Goal: Information Seeking & Learning: Learn about a topic

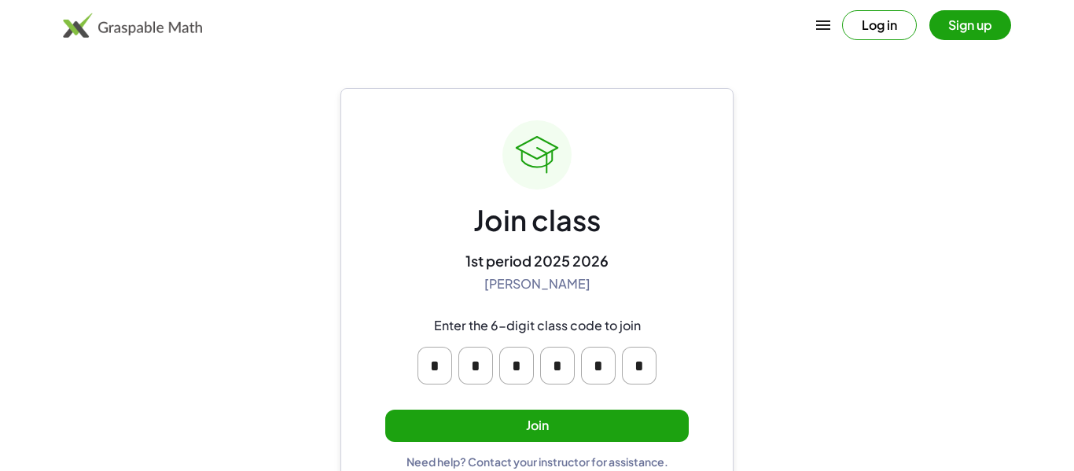
scroll to position [30, 0]
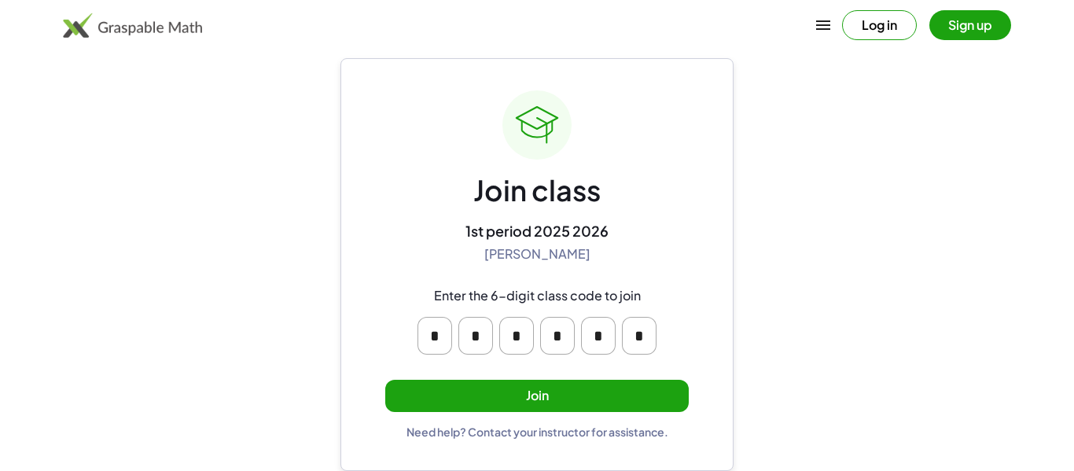
click at [442, 338] on input "*" at bounding box center [434, 336] width 35 height 38
click at [976, 368] on main "Join class 1st period 2025 2026 [PERSON_NAME] Enter the 6-digit class code to j…" at bounding box center [537, 220] width 1074 height 501
click at [613, 397] on button "Join" at bounding box center [536, 396] width 303 height 32
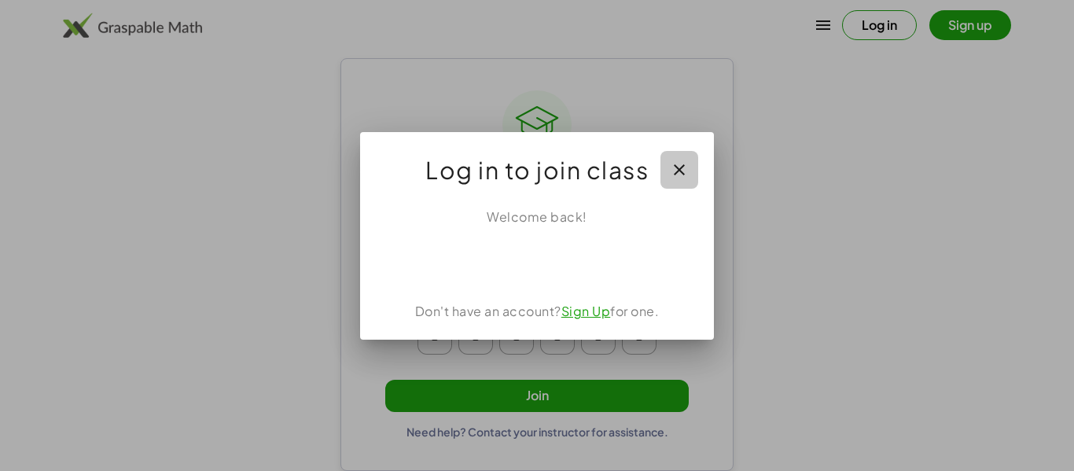
click at [687, 169] on icon "button" at bounding box center [679, 169] width 19 height 19
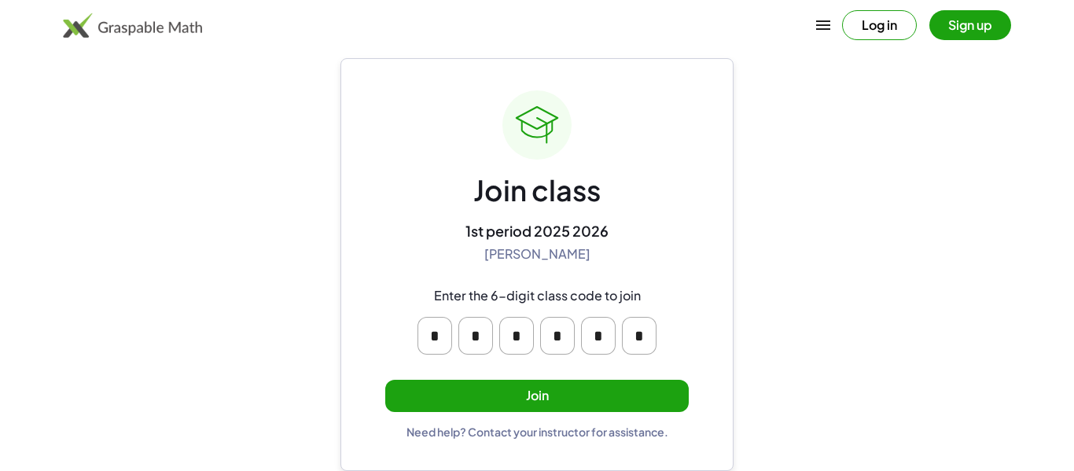
click at [576, 407] on button "Join" at bounding box center [536, 396] width 303 height 32
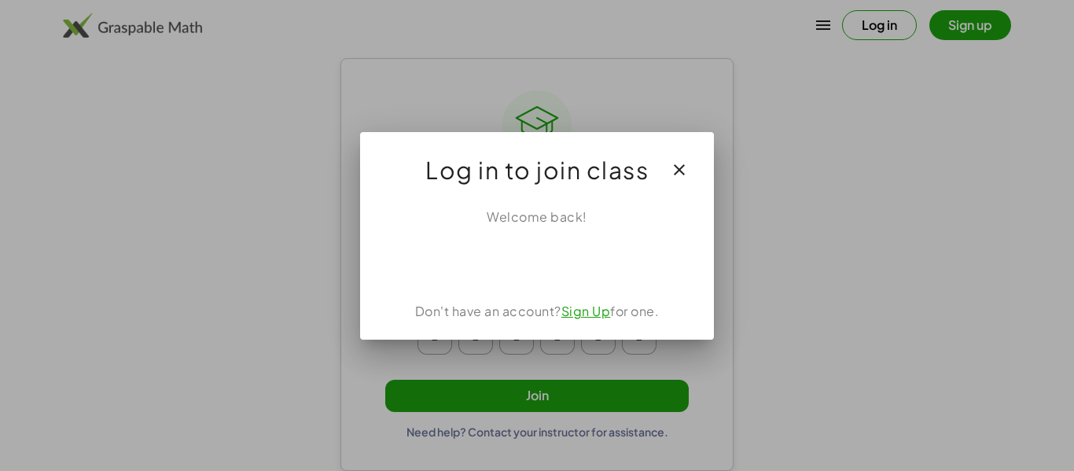
click at [679, 157] on button "button" at bounding box center [679, 170] width 38 height 38
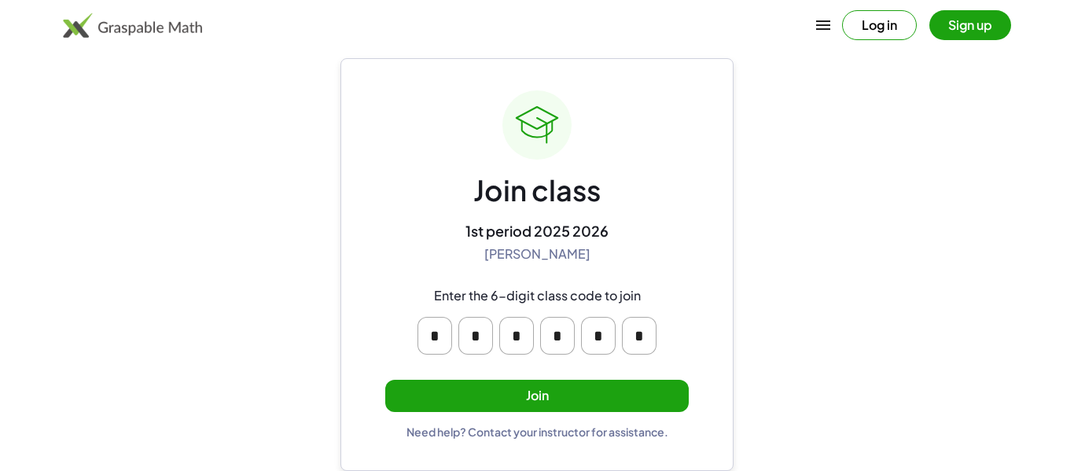
click at [583, 400] on button "Join" at bounding box center [536, 396] width 303 height 32
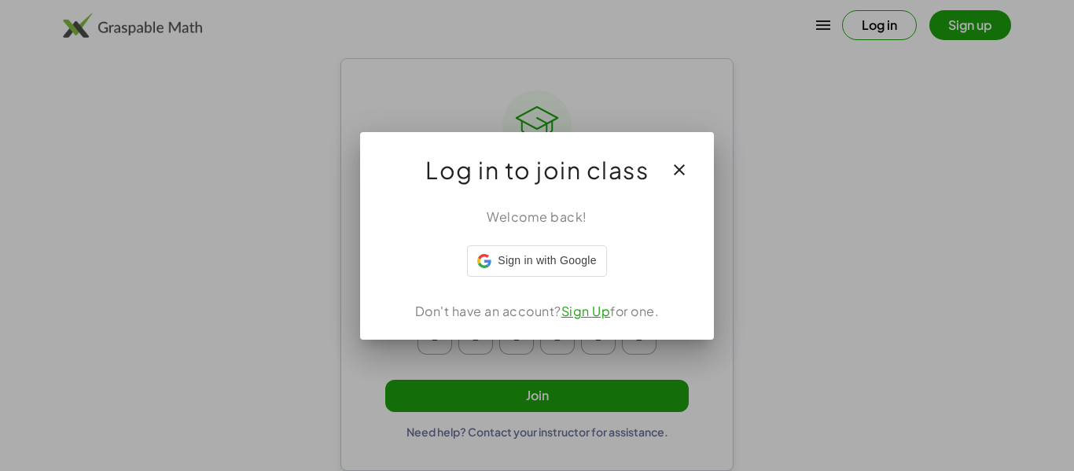
scroll to position [0, 0]
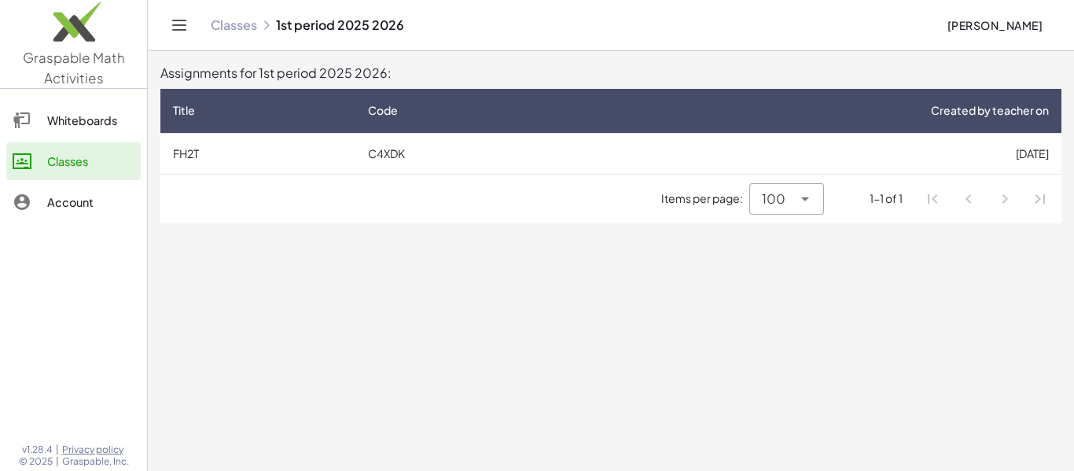
click at [945, 145] on td "[DATE]" at bounding box center [817, 153] width 487 height 41
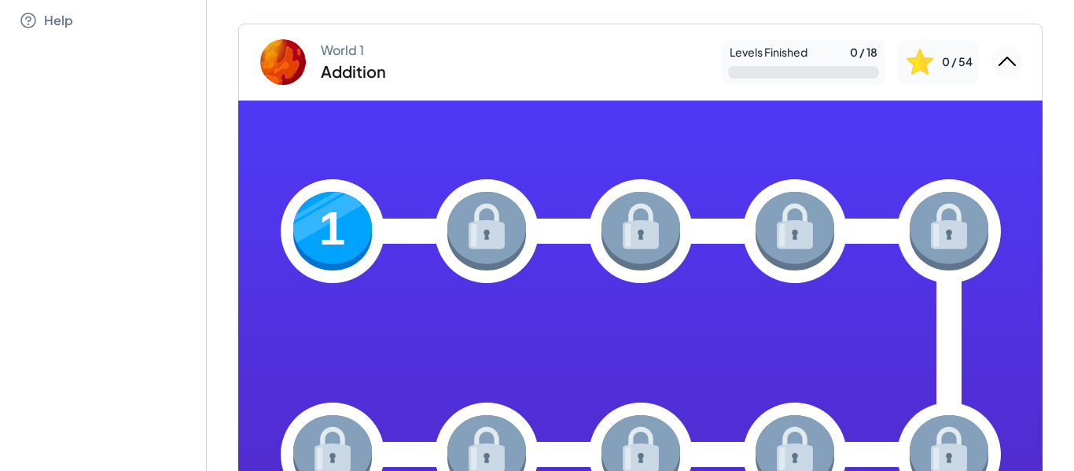
scroll to position [112, 0]
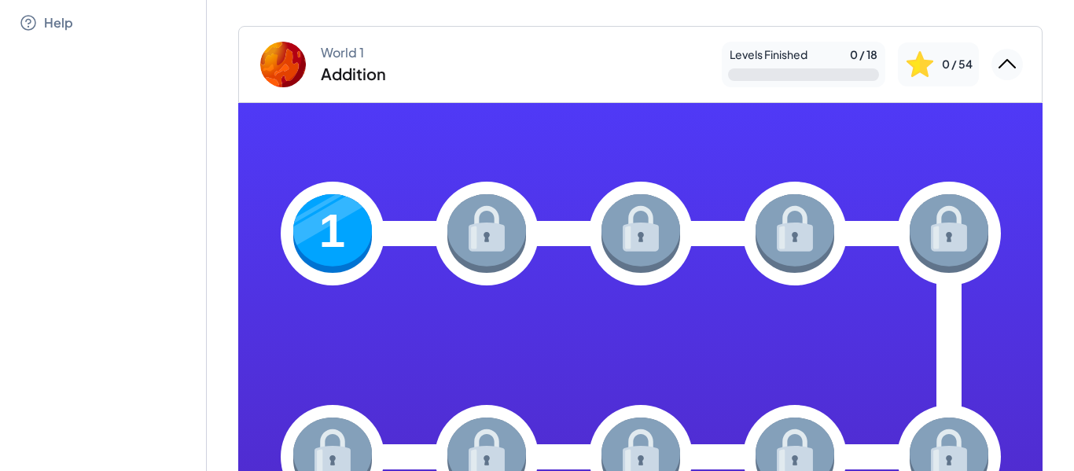
click at [330, 269] on img at bounding box center [332, 233] width 79 height 79
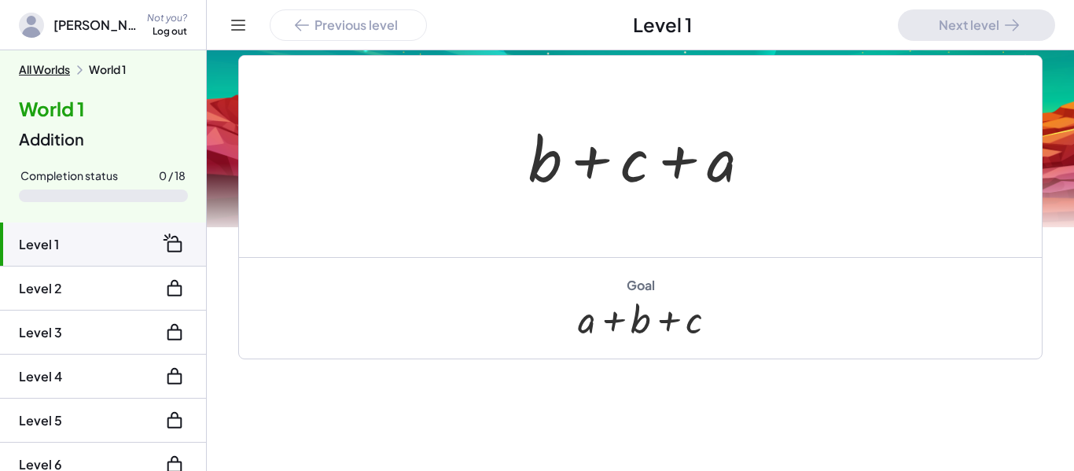
scroll to position [340, 0]
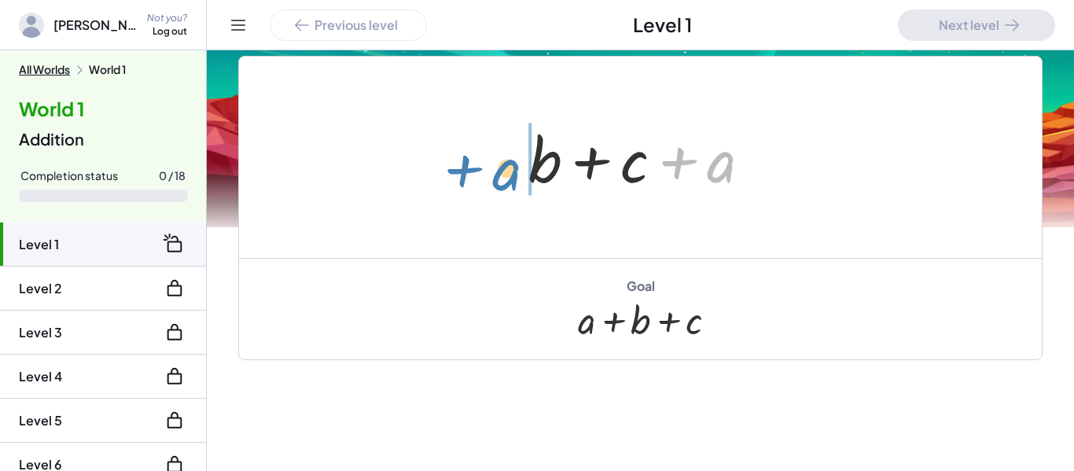
drag, startPoint x: 730, startPoint y: 172, endPoint x: 515, endPoint y: 179, distance: 215.5
click at [515, 179] on div "+ a + b + c + a" at bounding box center [640, 157] width 270 height 89
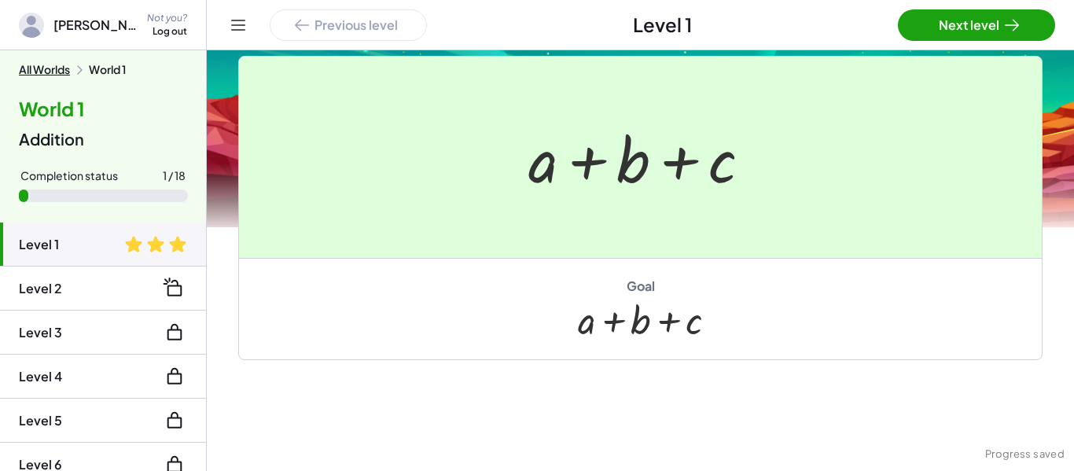
click at [965, 22] on div at bounding box center [537, 235] width 1074 height 471
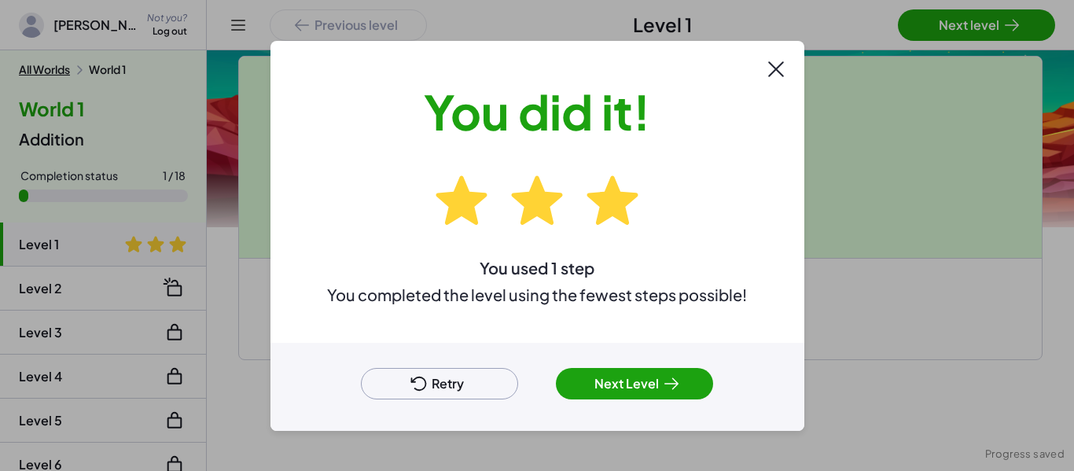
click at [636, 388] on button "Next Level" at bounding box center [634, 383] width 157 height 31
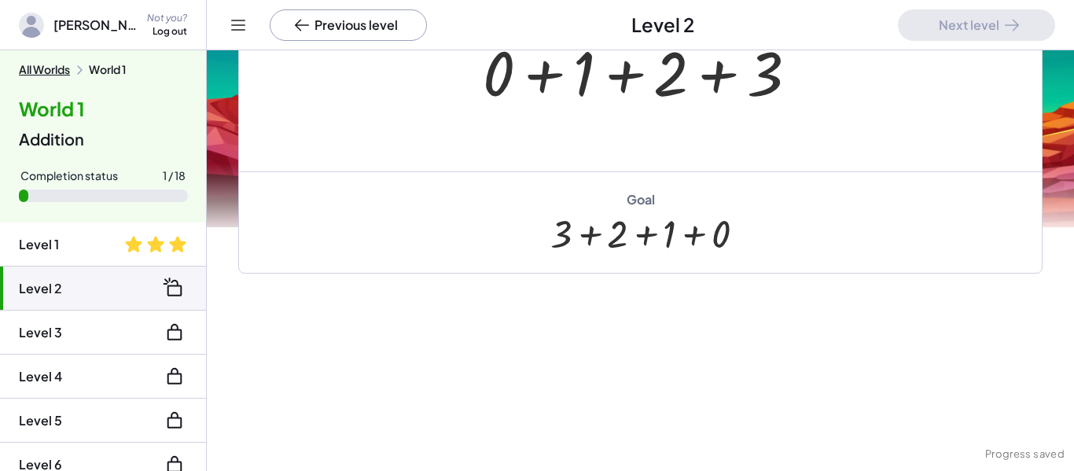
drag, startPoint x: 722, startPoint y: 235, endPoint x: 564, endPoint y: 233, distance: 157.2
click at [564, 233] on div at bounding box center [640, 233] width 180 height 44
drag, startPoint x: 759, startPoint y: 79, endPoint x: 459, endPoint y: 67, distance: 299.8
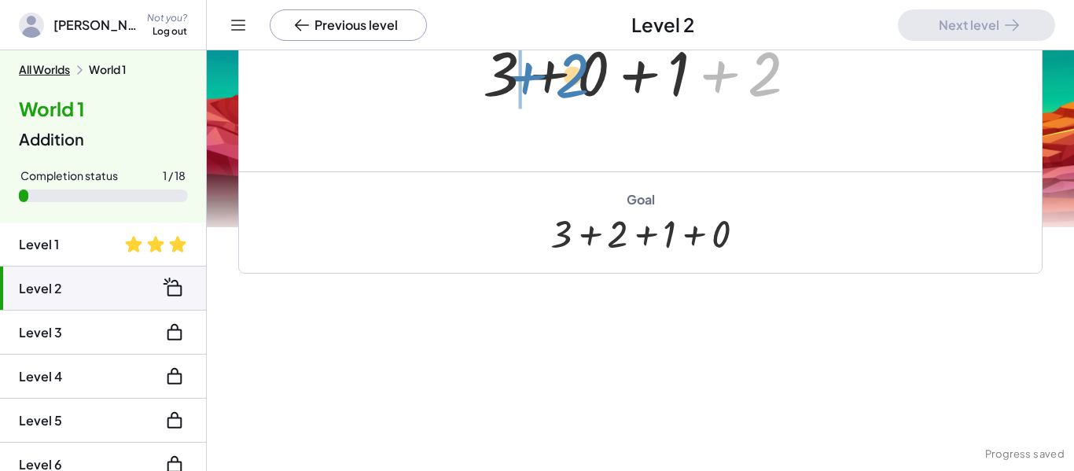
drag, startPoint x: 752, startPoint y: 90, endPoint x: 564, endPoint y: 91, distance: 187.9
click at [564, 91] on div at bounding box center [646, 71] width 343 height 81
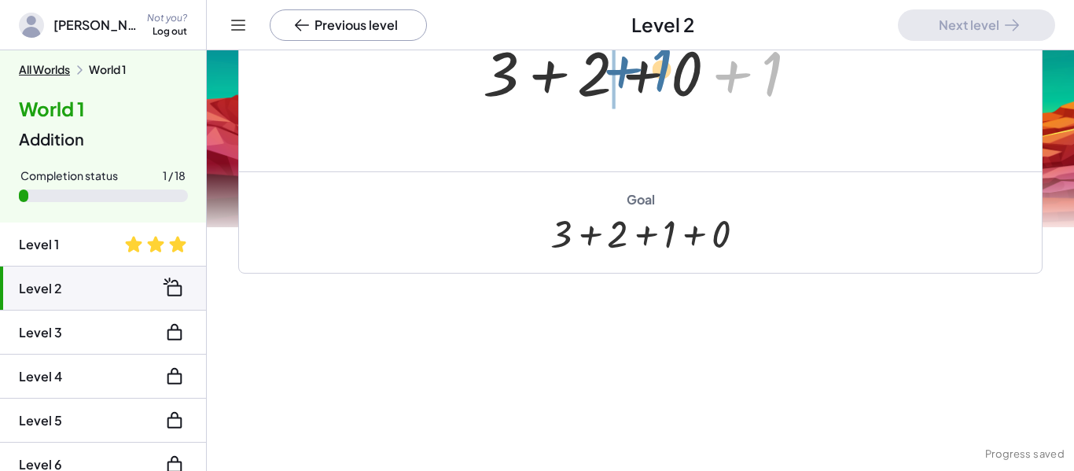
drag, startPoint x: 779, startPoint y: 74, endPoint x: 669, endPoint y: 69, distance: 110.2
click at [669, 69] on div at bounding box center [646, 71] width 343 height 81
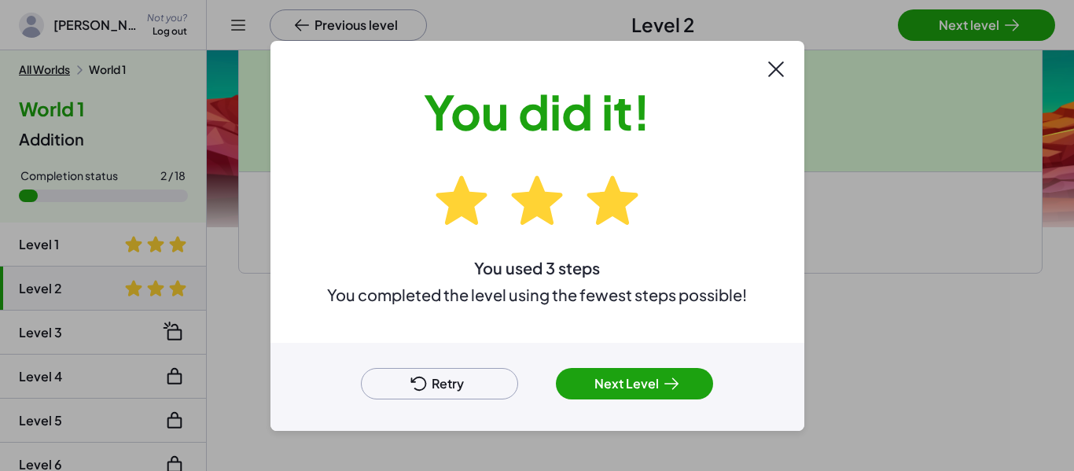
click at [651, 375] on button "Next Level" at bounding box center [634, 383] width 157 height 31
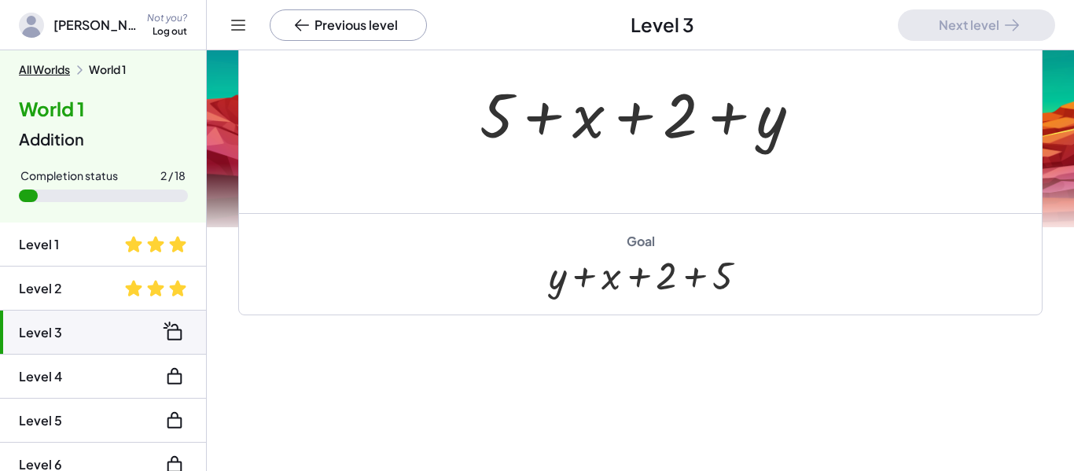
scroll to position [175, 0]
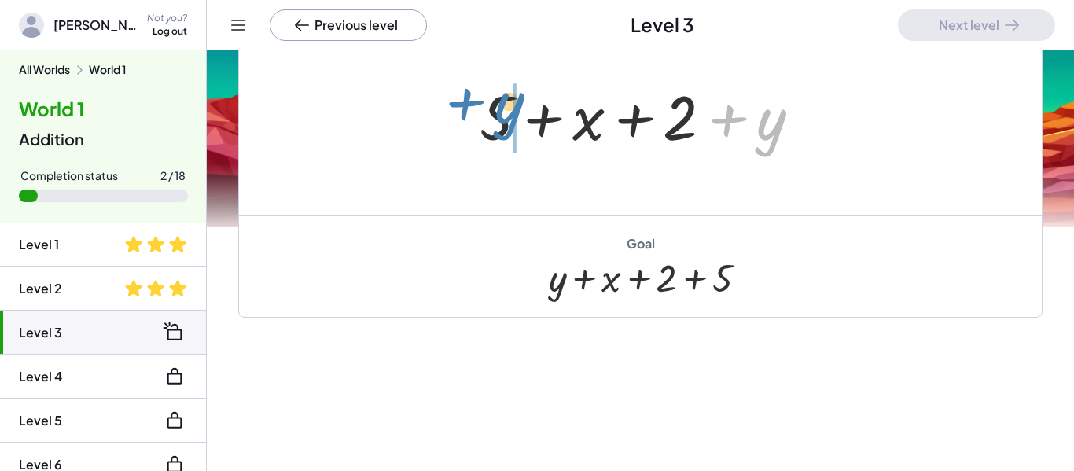
drag, startPoint x: 773, startPoint y: 130, endPoint x: 511, endPoint y: 113, distance: 262.4
click at [511, 113] on div at bounding box center [647, 115] width 350 height 81
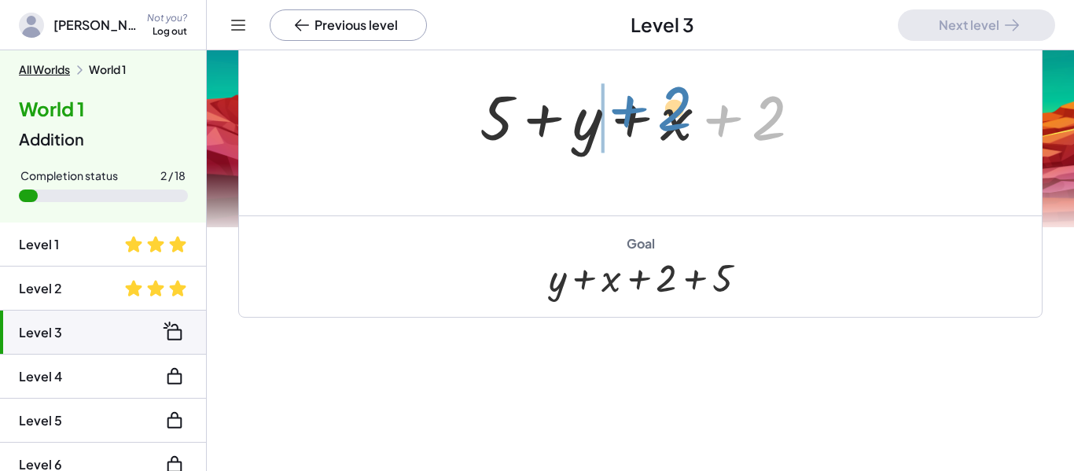
drag, startPoint x: 786, startPoint y: 108, endPoint x: 687, endPoint y: 101, distance: 99.4
click at [687, 101] on div at bounding box center [647, 115] width 350 height 81
drag, startPoint x: 763, startPoint y: 132, endPoint x: 634, endPoint y: 129, distance: 128.2
click at [634, 129] on div at bounding box center [647, 115] width 350 height 81
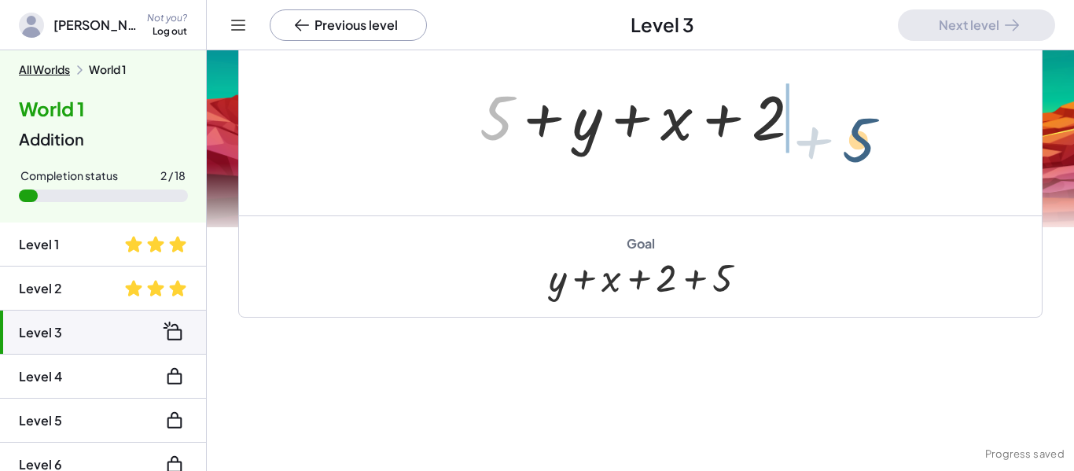
drag, startPoint x: 508, startPoint y: 117, endPoint x: 895, endPoint y: 139, distance: 388.2
click at [895, 139] on div "+ 5 + x + 2 + y + 5 + y + x + 2 + 5 + y + 2 + x + 5 + 5 + x + 2 + y" at bounding box center [640, 114] width 803 height 201
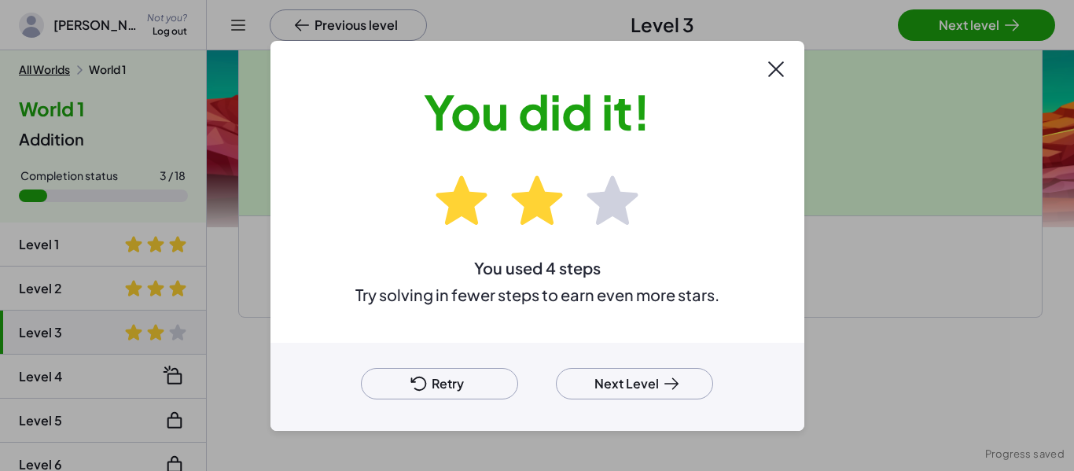
click at [638, 388] on button "Next Level" at bounding box center [634, 383] width 157 height 31
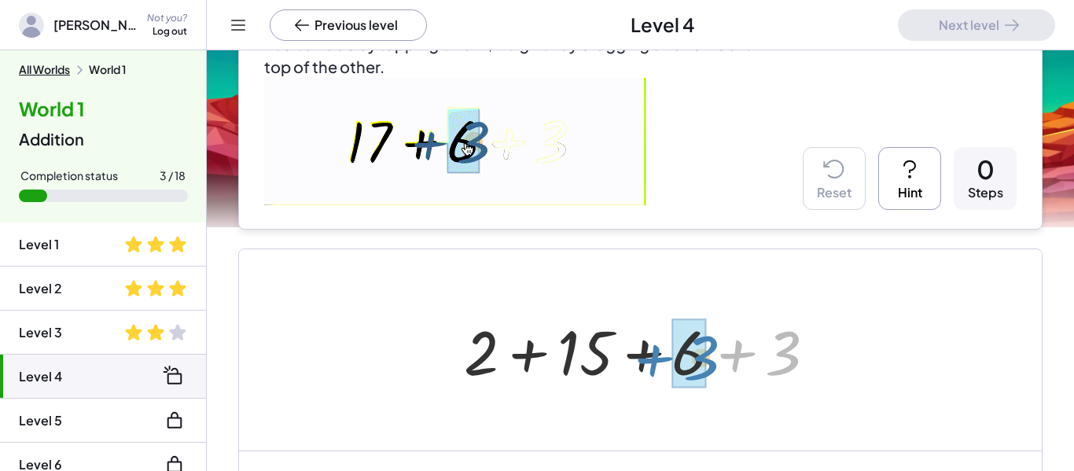
drag, startPoint x: 785, startPoint y: 351, endPoint x: 702, endPoint y: 356, distance: 83.5
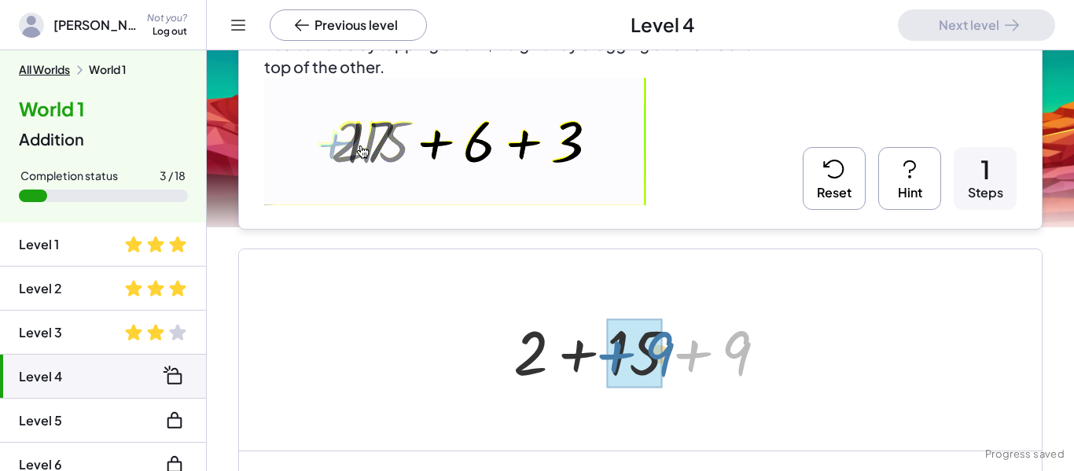
drag, startPoint x: 744, startPoint y: 364, endPoint x: 667, endPoint y: 363, distance: 77.0
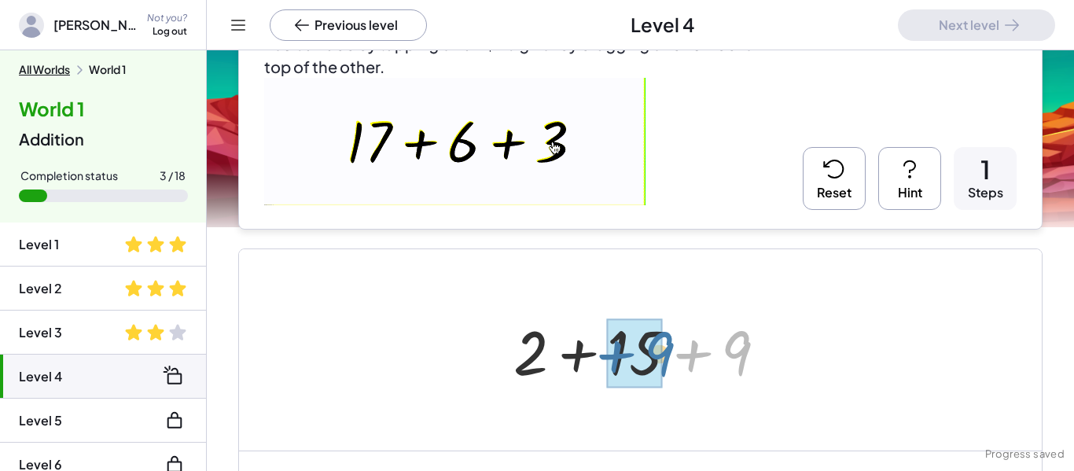
click at [667, 363] on div at bounding box center [645, 350] width 281 height 81
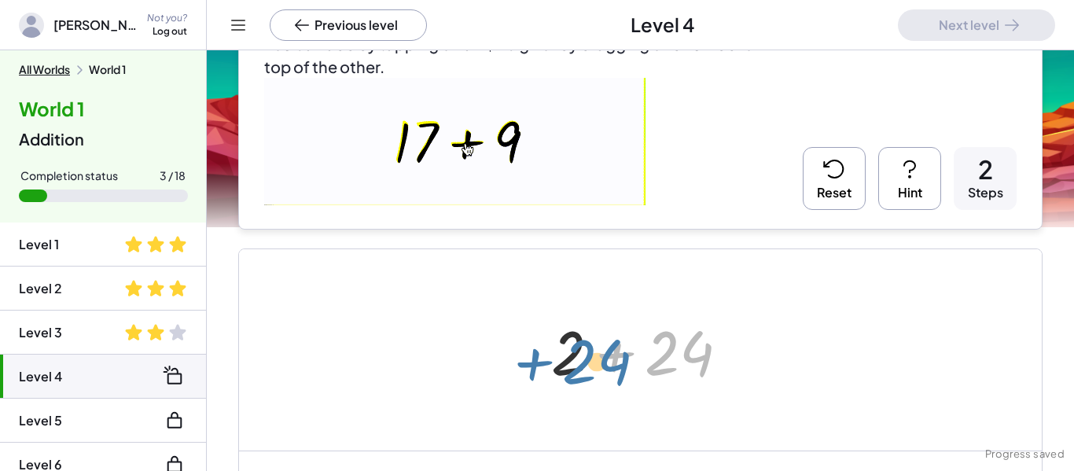
drag, startPoint x: 677, startPoint y: 363, endPoint x: 595, endPoint y: 366, distance: 81.8
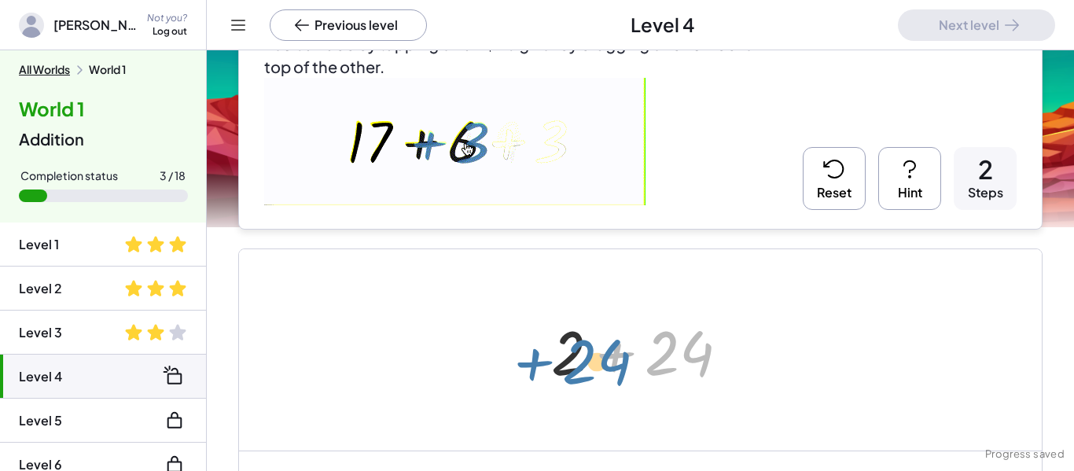
click at [595, 366] on div at bounding box center [646, 350] width 206 height 81
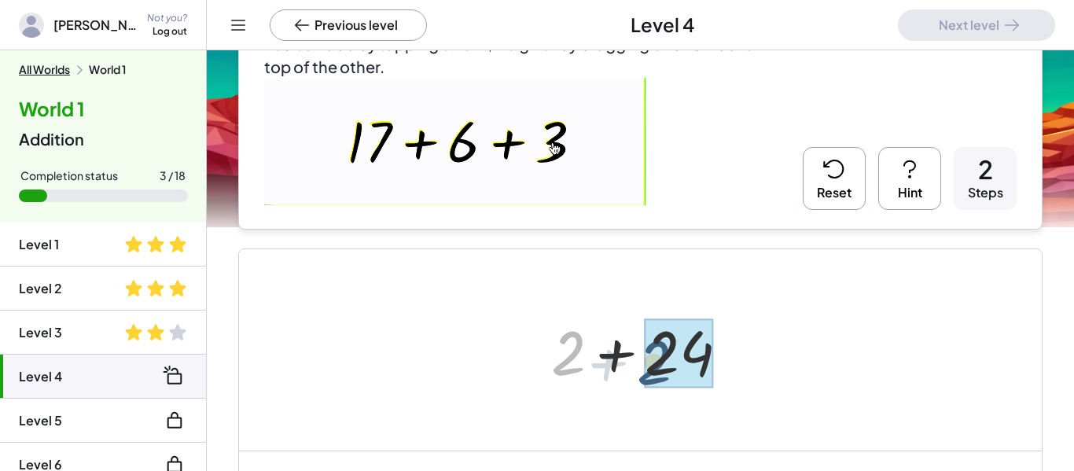
drag, startPoint x: 577, startPoint y: 362, endPoint x: 663, endPoint y: 369, distance: 86.0
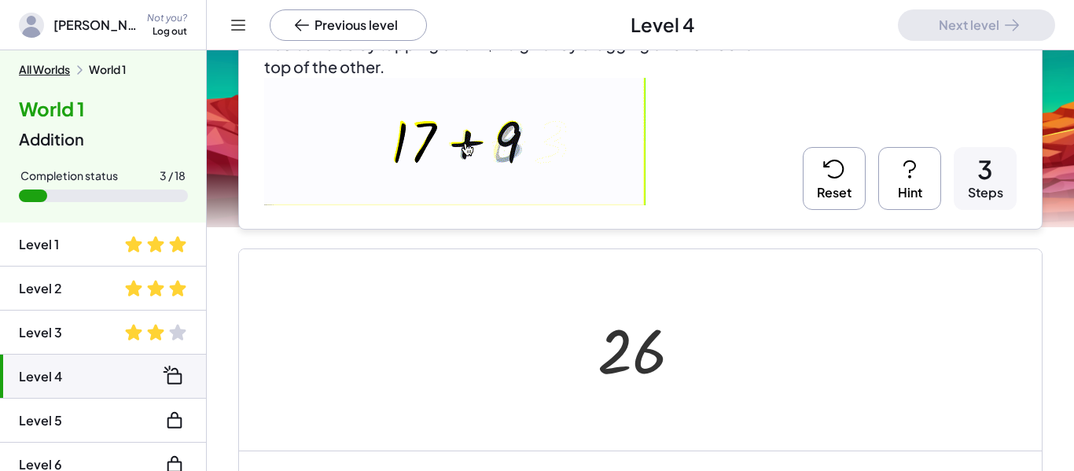
click at [842, 208] on button "Reset" at bounding box center [834, 178] width 63 height 63
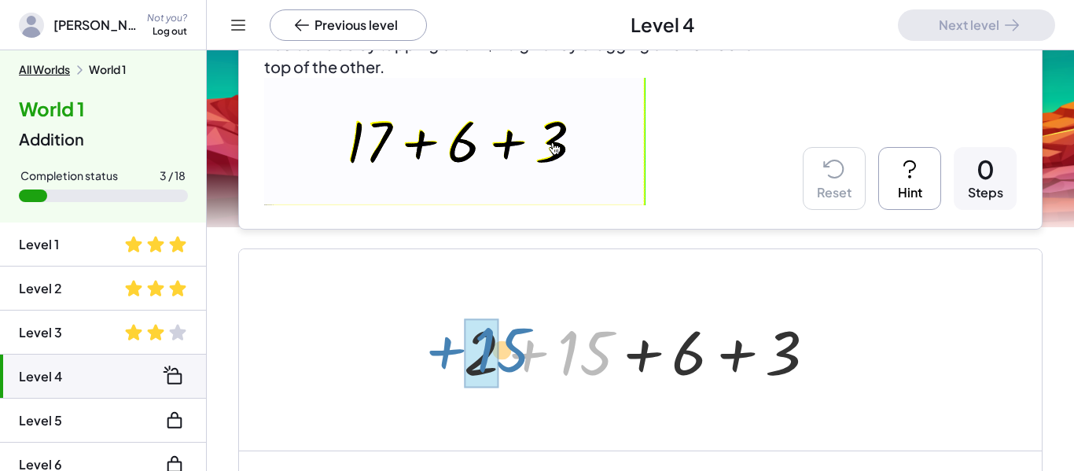
drag, startPoint x: 600, startPoint y: 365, endPoint x: 515, endPoint y: 362, distance: 85.0
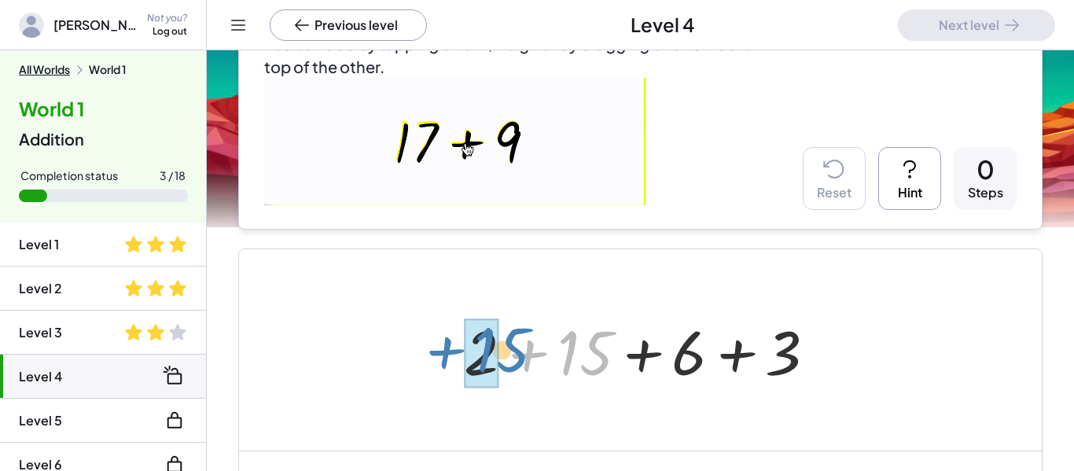
click at [515, 362] on div at bounding box center [646, 350] width 380 height 81
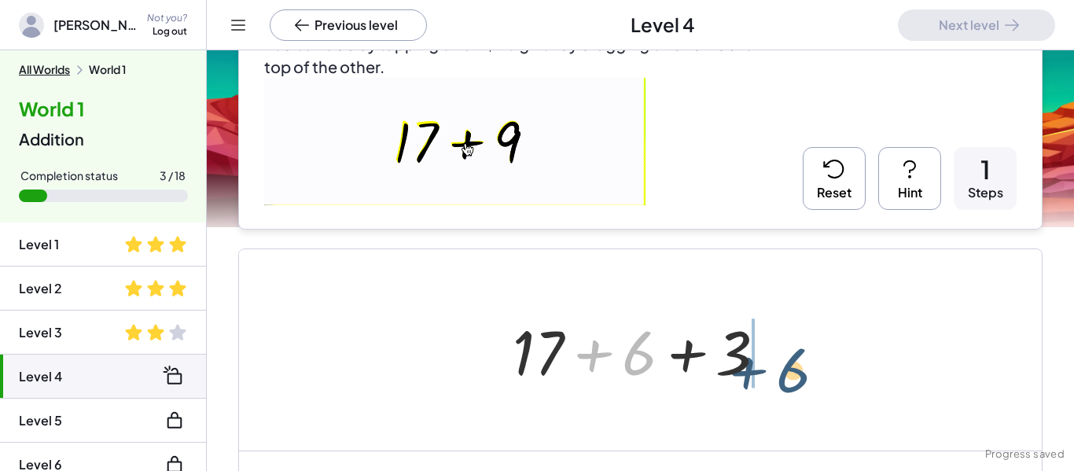
drag, startPoint x: 632, startPoint y: 360, endPoint x: 784, endPoint y: 377, distance: 152.6
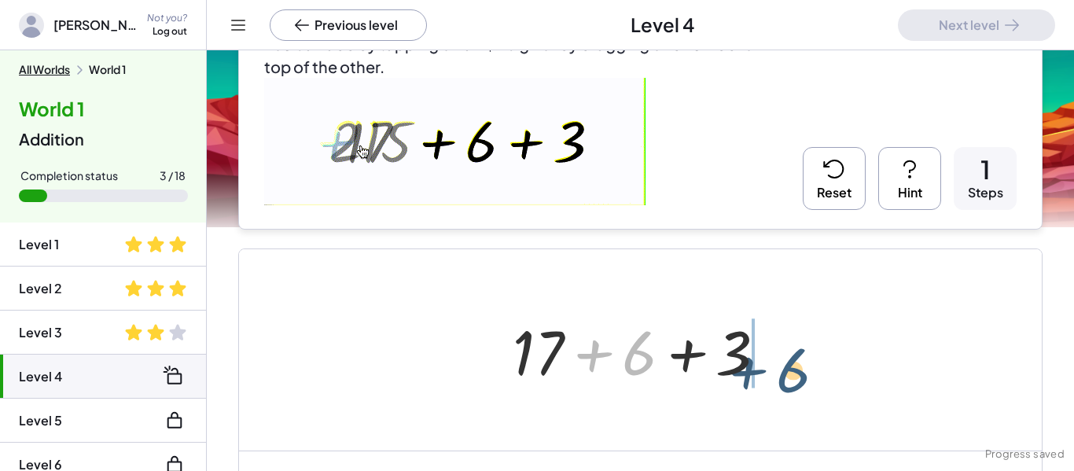
click at [784, 377] on div at bounding box center [646, 350] width 282 height 81
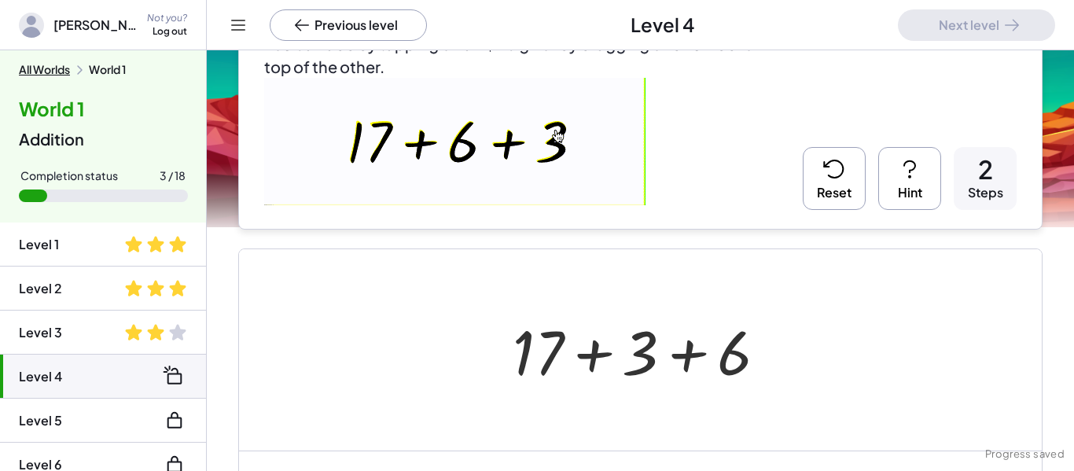
click at [829, 177] on icon at bounding box center [834, 168] width 25 height 25
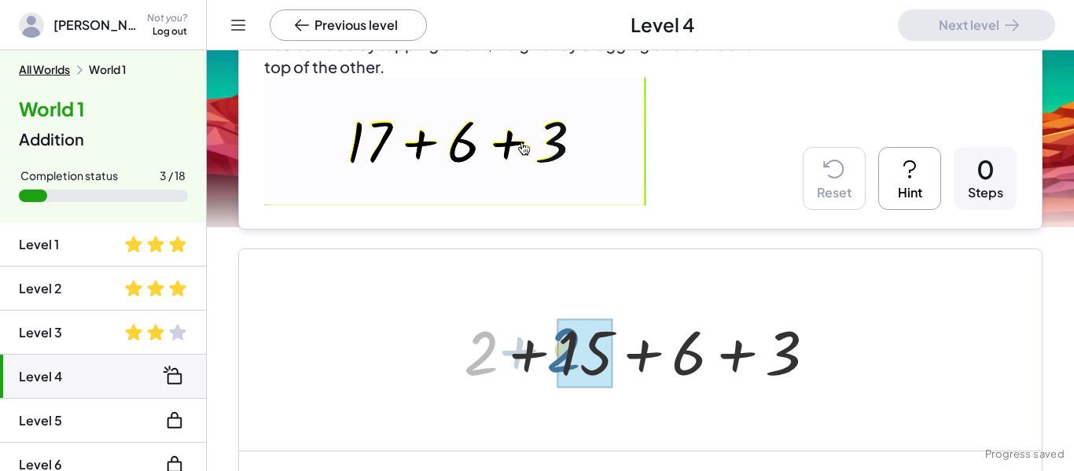
drag, startPoint x: 467, startPoint y: 361, endPoint x: 551, endPoint y: 357, distance: 84.2
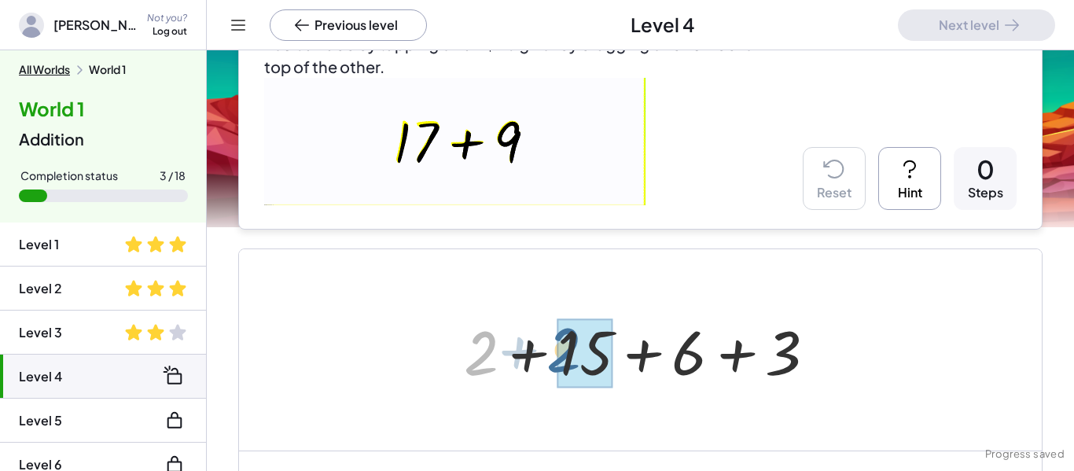
click at [551, 357] on div at bounding box center [646, 350] width 380 height 81
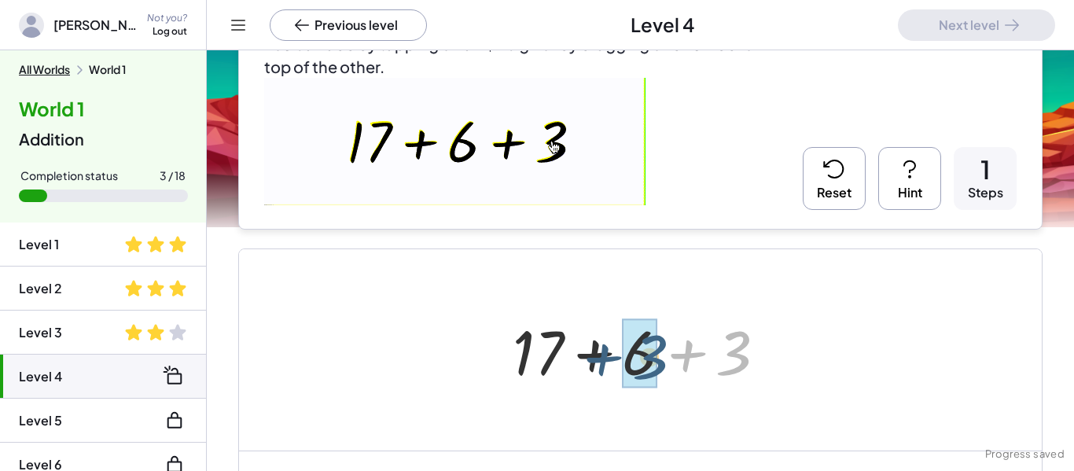
drag, startPoint x: 727, startPoint y: 357, endPoint x: 642, endPoint y: 359, distance: 84.9
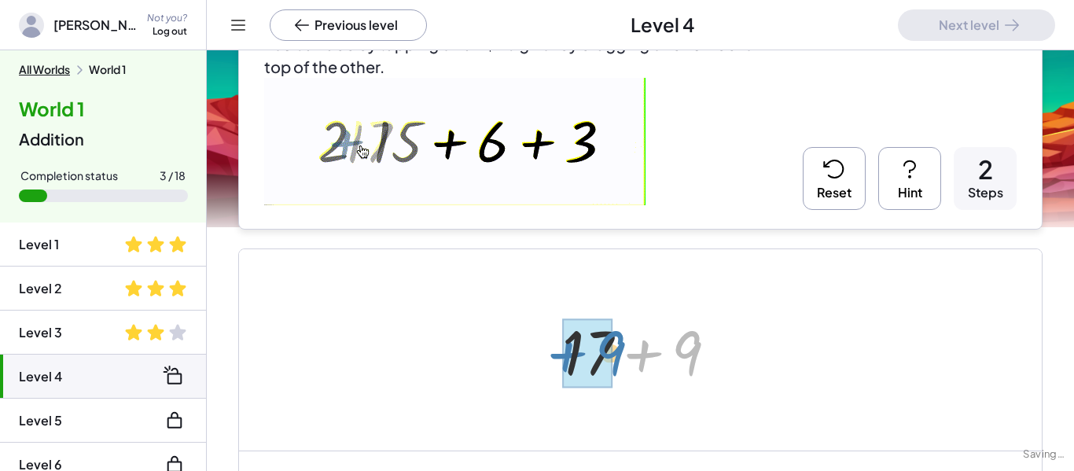
drag, startPoint x: 694, startPoint y: 353, endPoint x: 616, endPoint y: 352, distance: 77.8
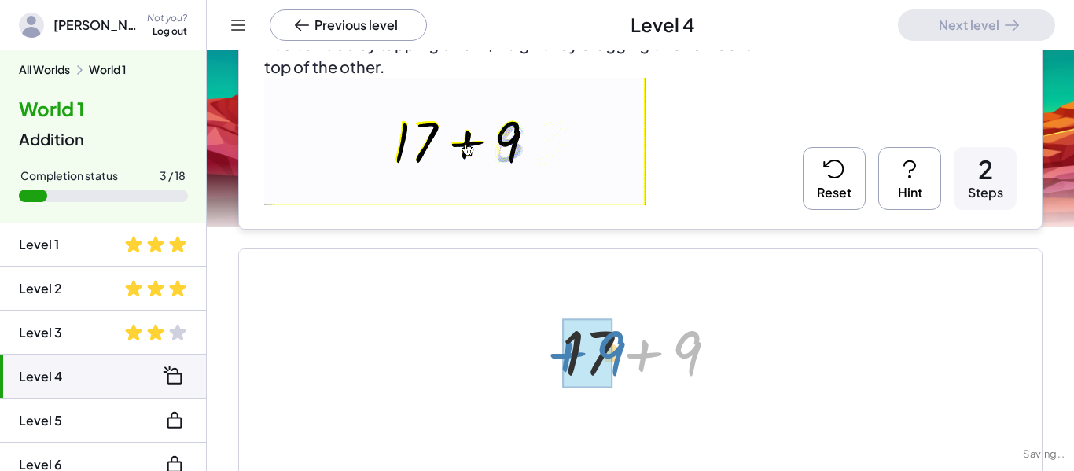
click at [616, 352] on div at bounding box center [645, 350] width 183 height 81
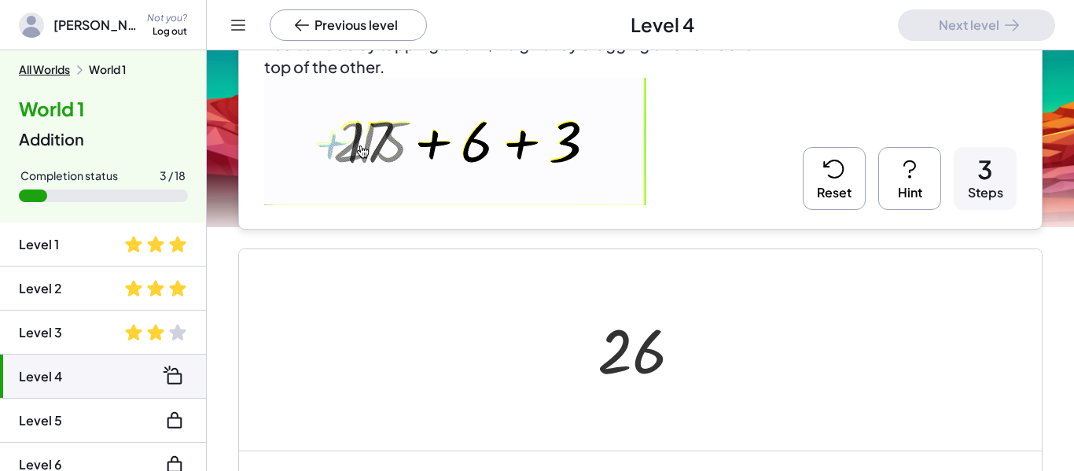
click at [151, 443] on li "Level 5" at bounding box center [103, 465] width 206 height 44
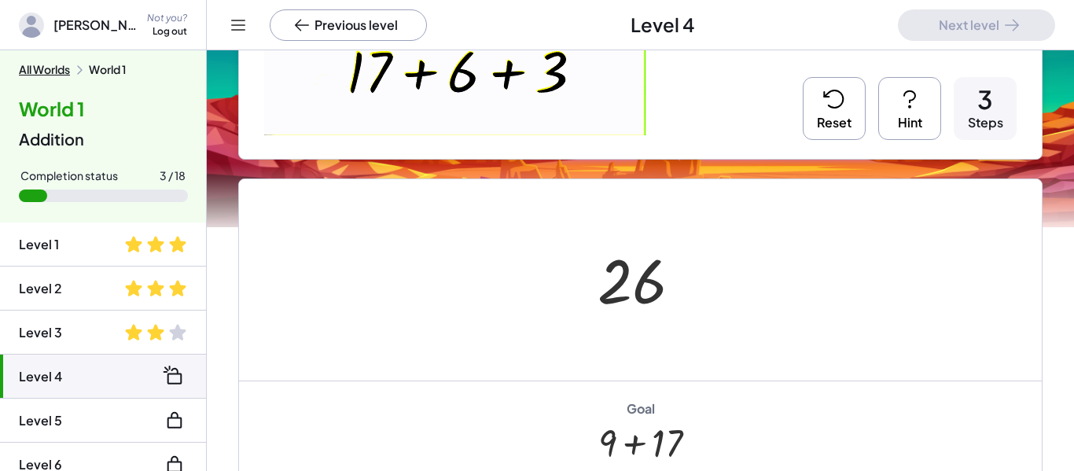
click at [0, 0] on div "You can add by tapping on a '' ﻿ + + + ﻿ " sign or by dragging one number on to…" at bounding box center [0, 0] width 0 height 0
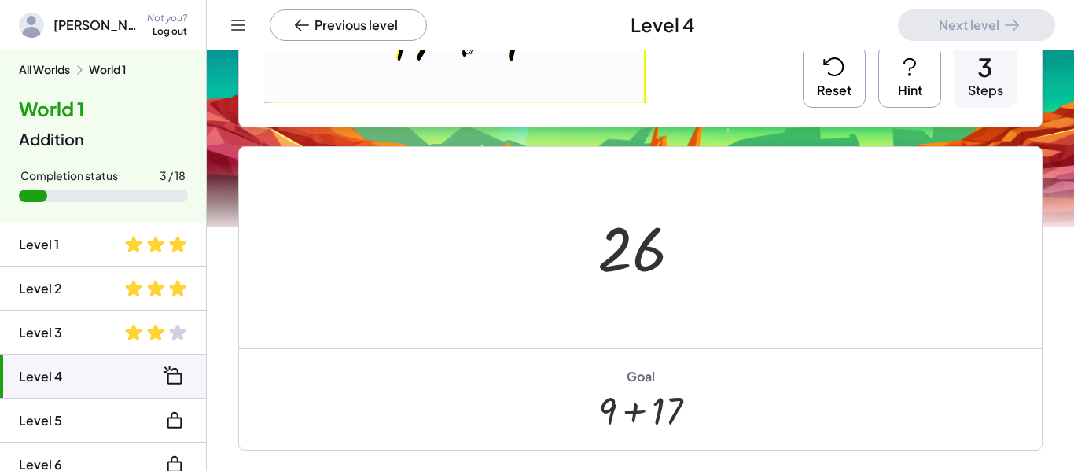
scroll to position [279, 0]
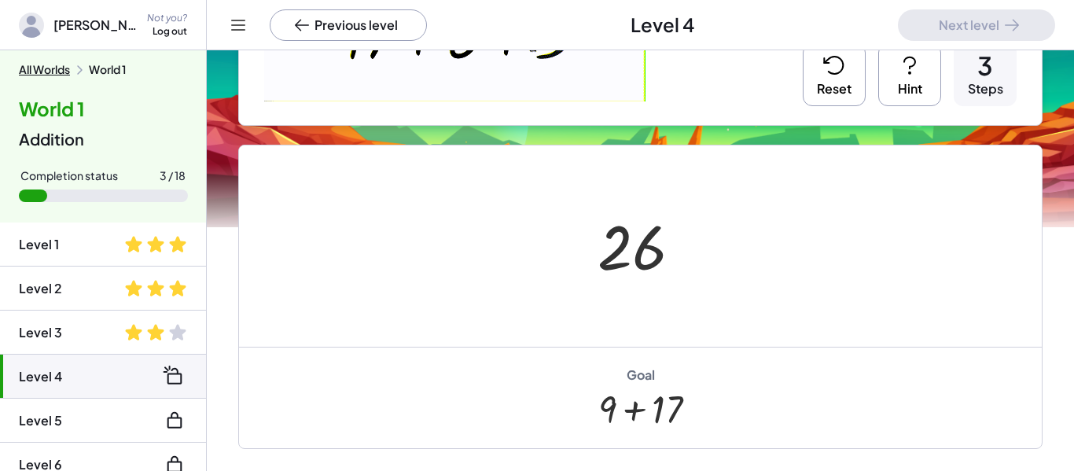
click at [846, 95] on button "Reset" at bounding box center [834, 74] width 63 height 63
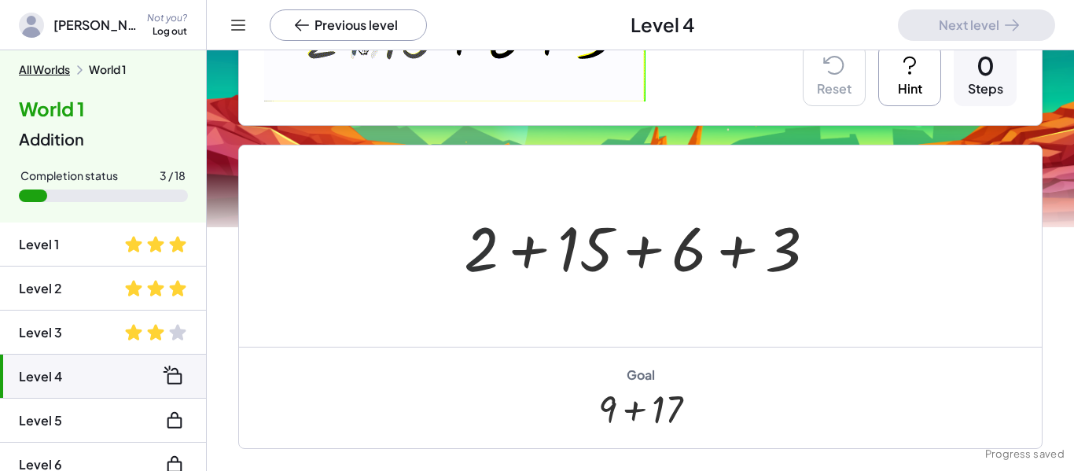
click at [491, 252] on div at bounding box center [646, 246] width 380 height 81
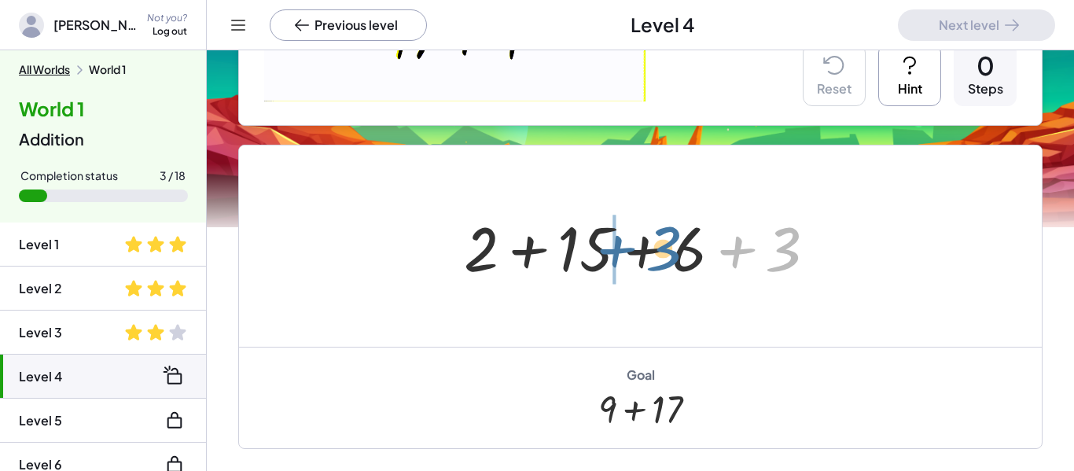
drag, startPoint x: 773, startPoint y: 270, endPoint x: 654, endPoint y: 268, distance: 118.7
click at [654, 268] on div at bounding box center [646, 246] width 380 height 81
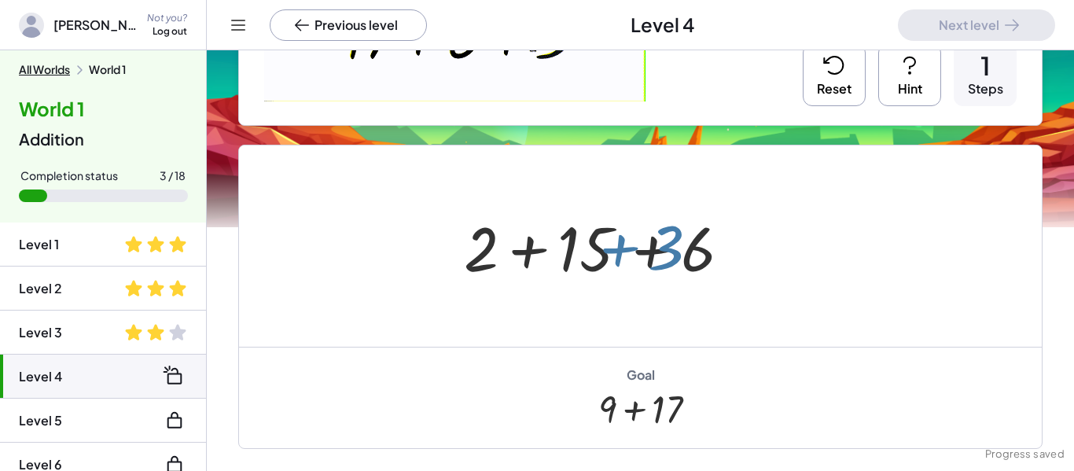
click at [654, 268] on div at bounding box center [646, 246] width 380 height 81
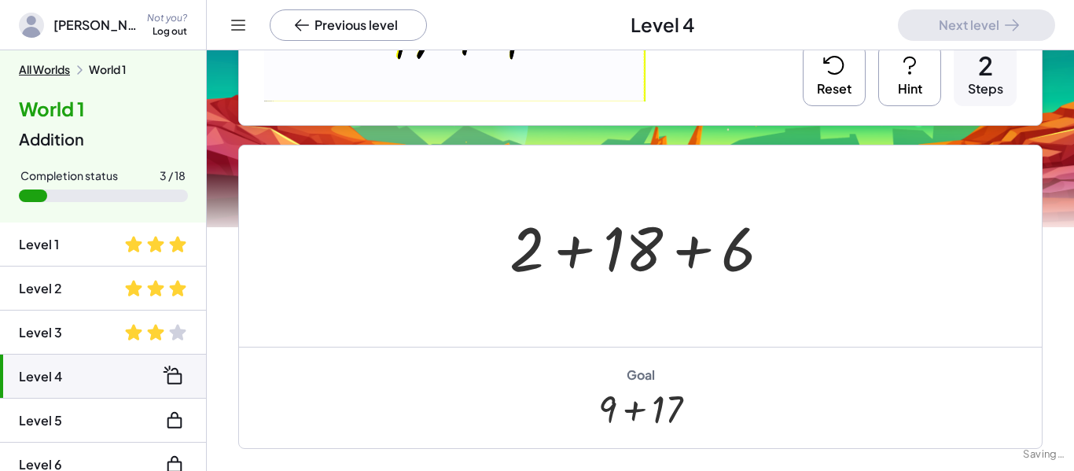
click at [844, 97] on button "Reset" at bounding box center [834, 74] width 63 height 63
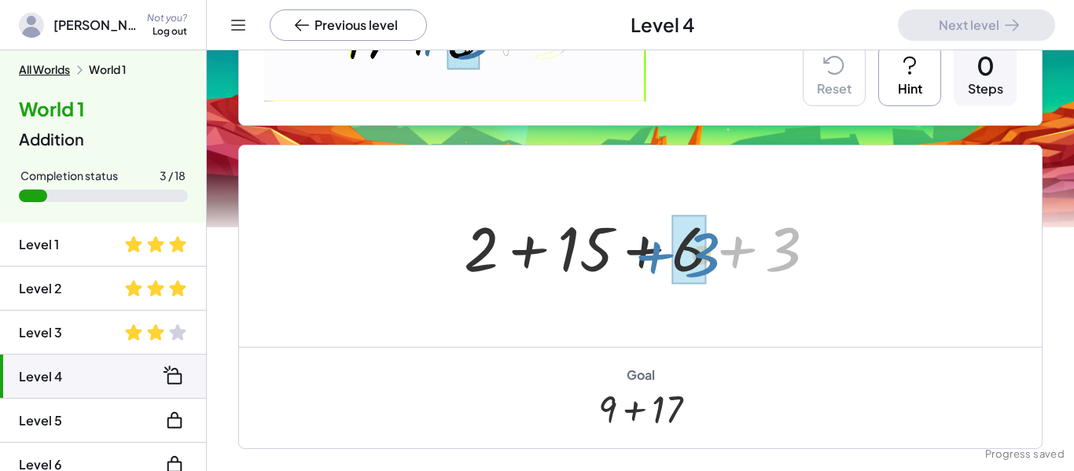
drag, startPoint x: 796, startPoint y: 232, endPoint x: 715, endPoint y: 237, distance: 81.2
click at [715, 237] on div at bounding box center [646, 246] width 380 height 81
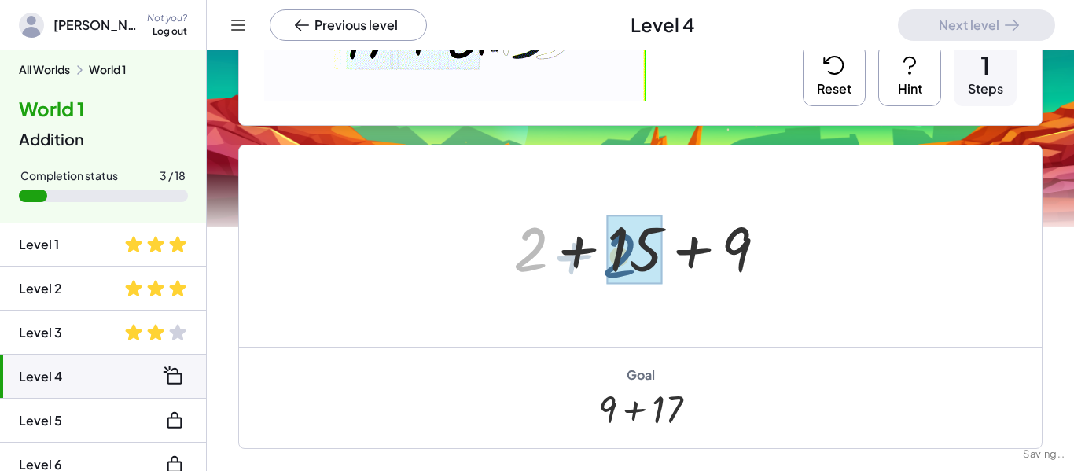
drag, startPoint x: 545, startPoint y: 246, endPoint x: 638, endPoint y: 253, distance: 93.8
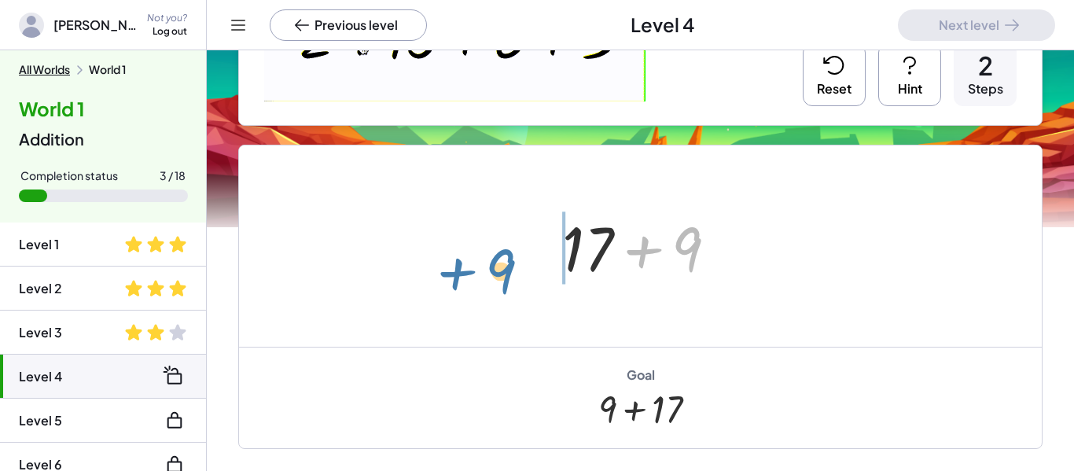
drag, startPoint x: 678, startPoint y: 255, endPoint x: 494, endPoint y: 278, distance: 186.0
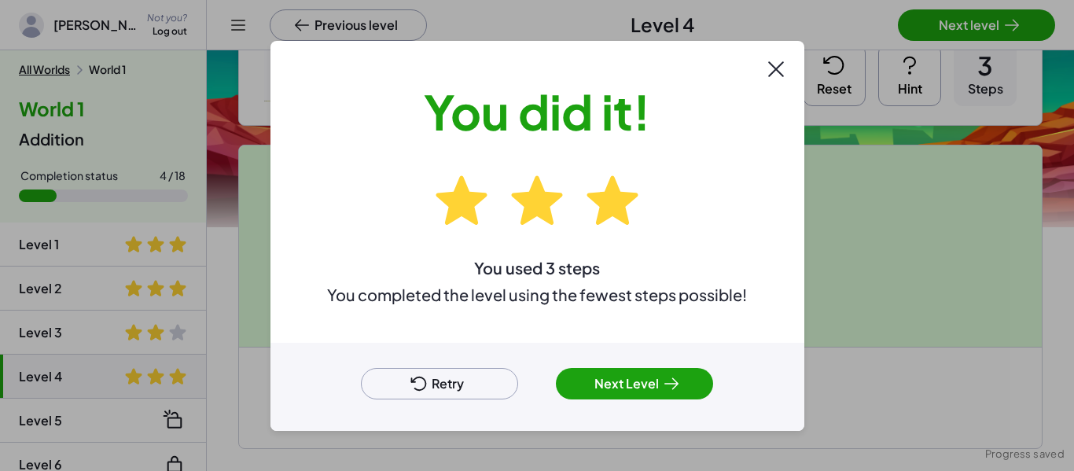
click at [645, 390] on button "Next Level" at bounding box center [634, 383] width 157 height 31
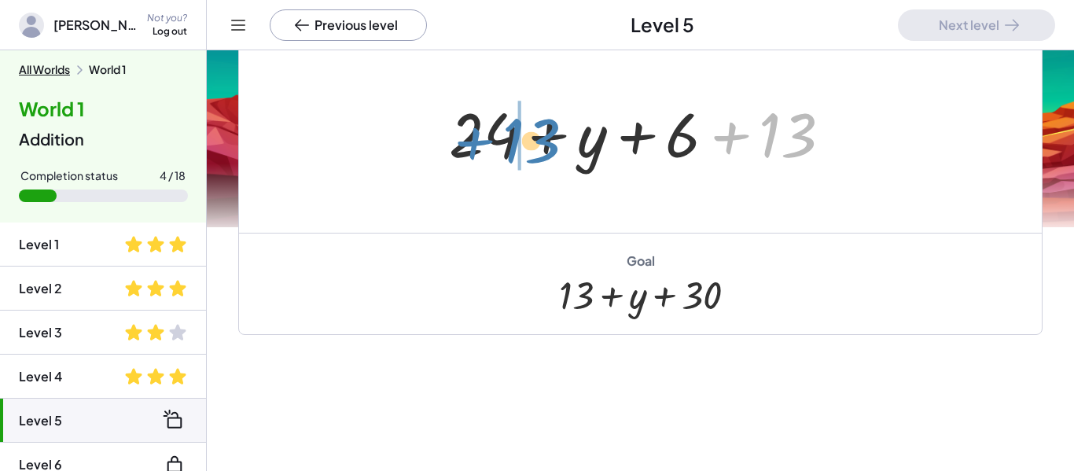
drag, startPoint x: 806, startPoint y: 141, endPoint x: 550, endPoint y: 147, distance: 255.6
click at [550, 147] on div at bounding box center [646, 132] width 410 height 81
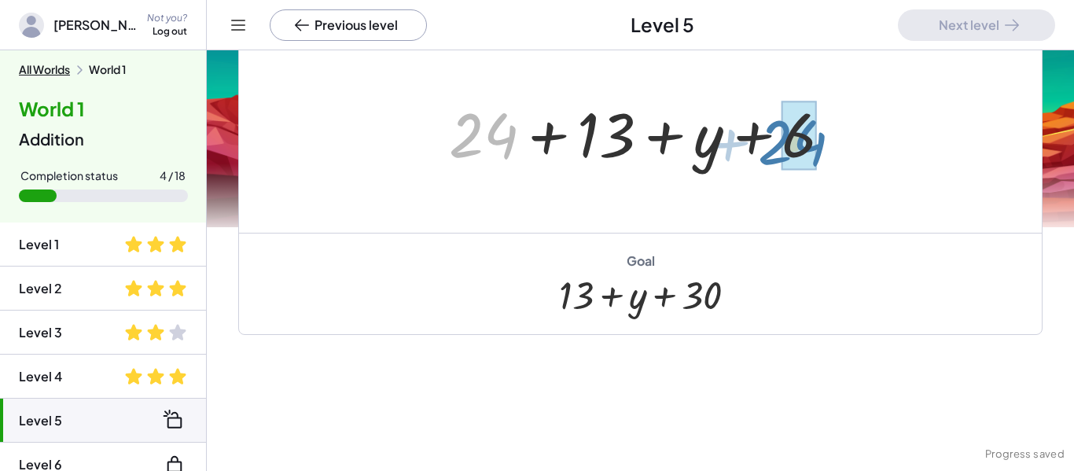
drag, startPoint x: 477, startPoint y: 141, endPoint x: 788, endPoint y: 148, distance: 310.6
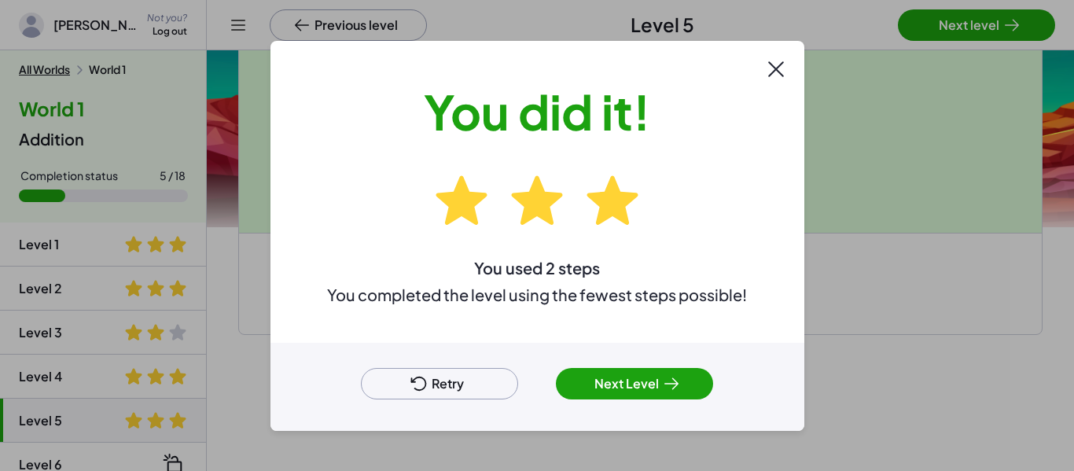
click at [649, 378] on button "Next Level" at bounding box center [634, 383] width 157 height 31
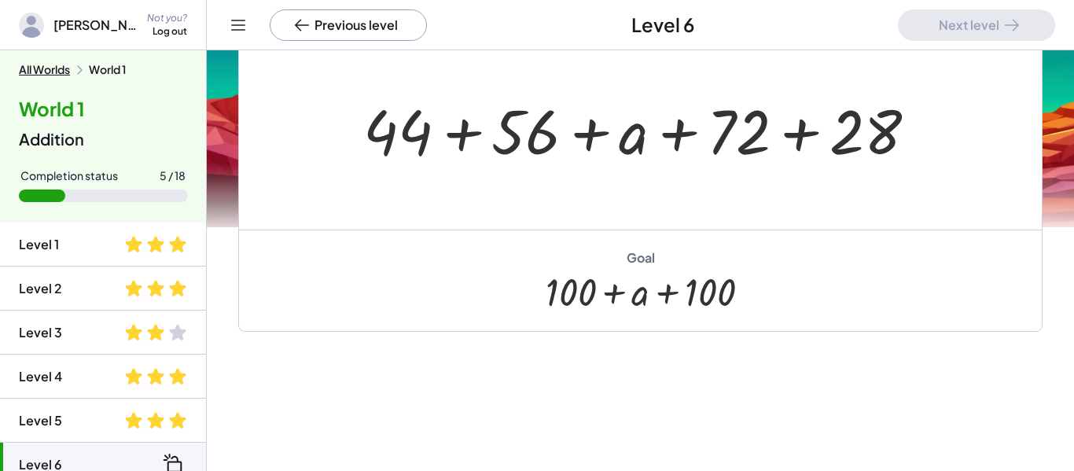
scroll to position [160, 0]
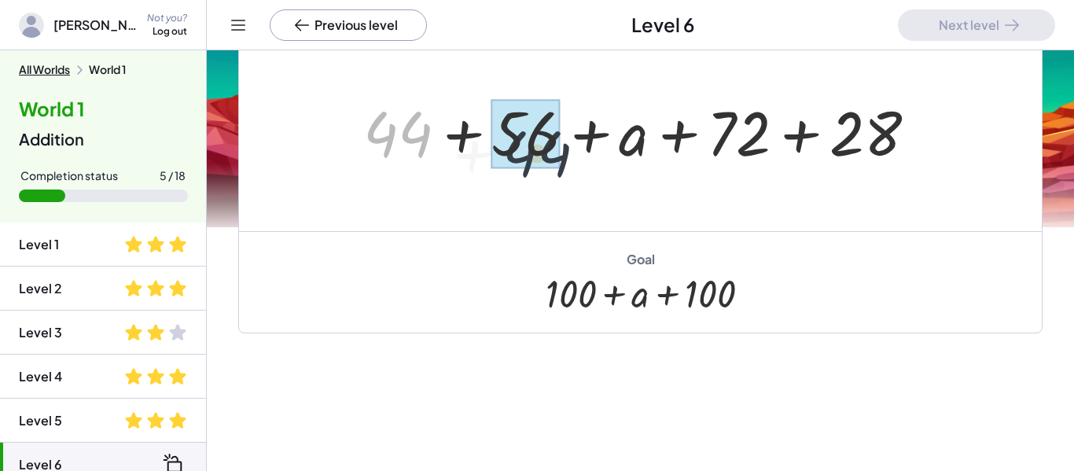
drag, startPoint x: 400, startPoint y: 138, endPoint x: 546, endPoint y: 156, distance: 147.3
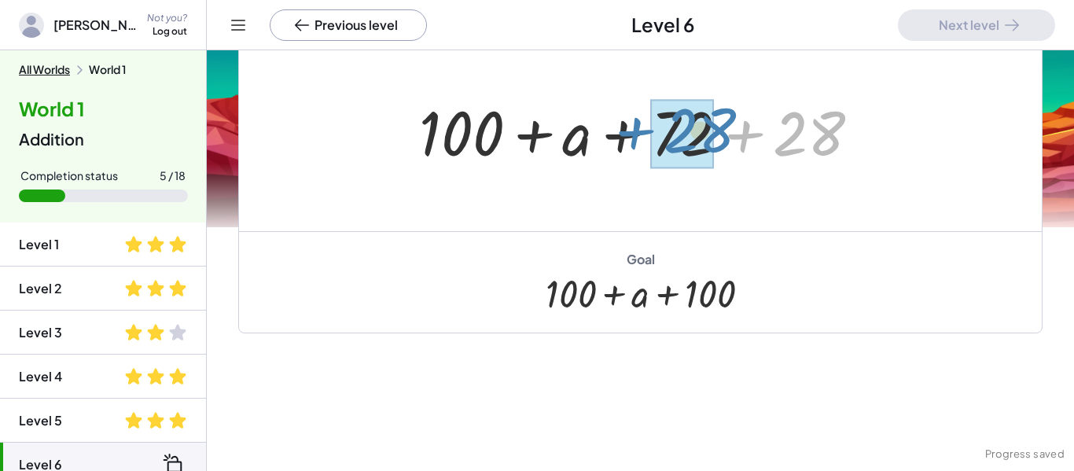
drag, startPoint x: 788, startPoint y: 130, endPoint x: 679, endPoint y: 125, distance: 109.4
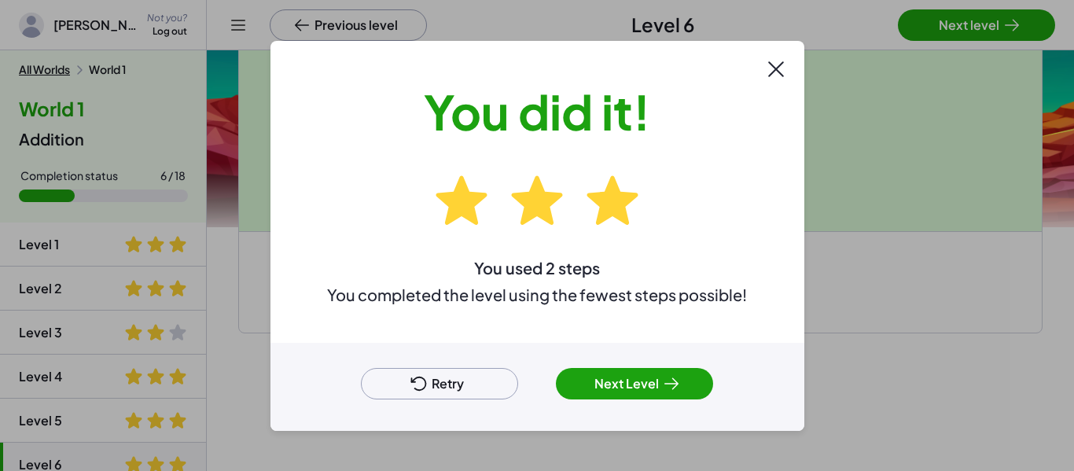
click at [662, 379] on icon at bounding box center [671, 383] width 19 height 19
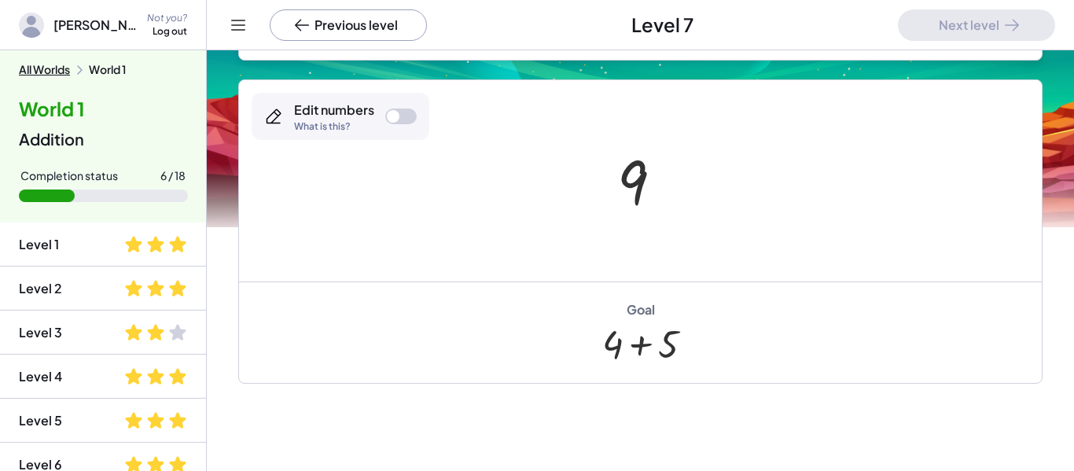
scroll to position [469, 0]
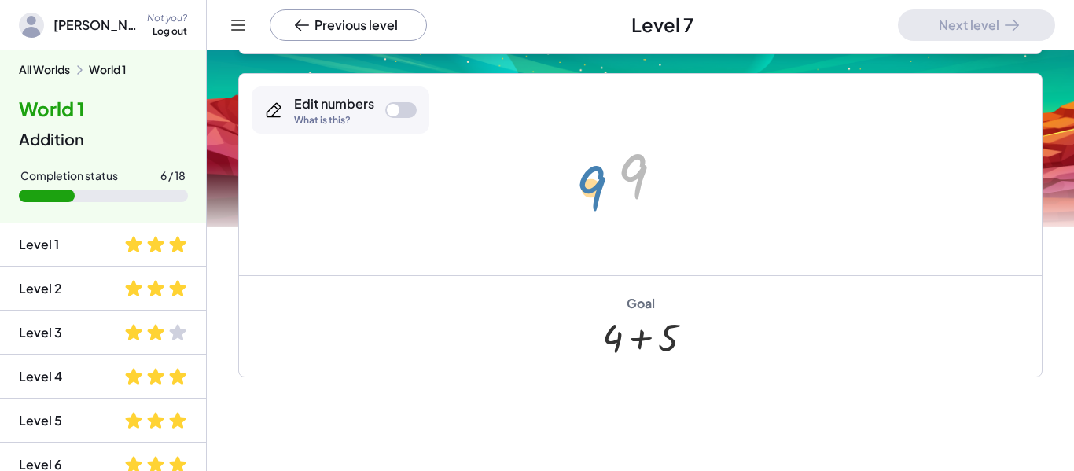
drag, startPoint x: 640, startPoint y: 182, endPoint x: 597, endPoint y: 193, distance: 44.4
click at [366, 123] on div "What is this?" at bounding box center [334, 120] width 80 height 9
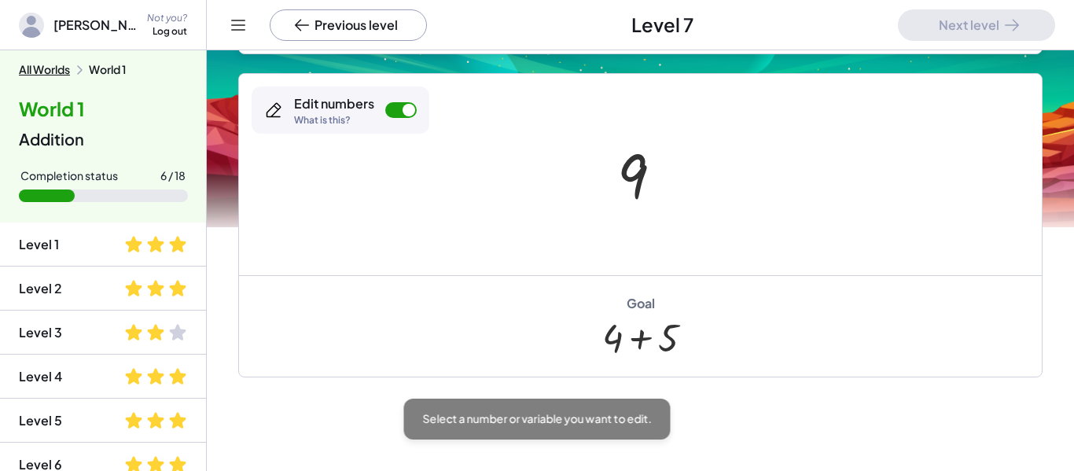
click at [407, 108] on div at bounding box center [408, 110] width 13 height 13
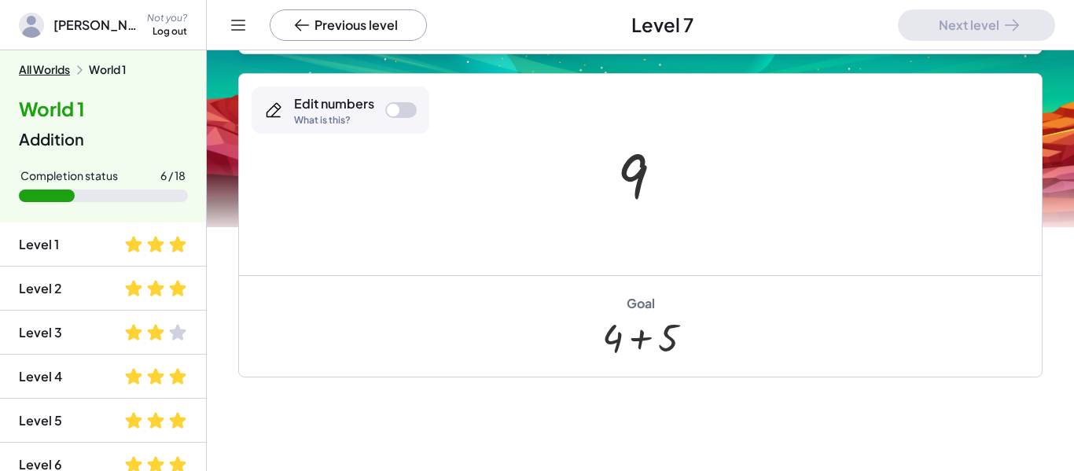
click at [417, 115] on div "Edit numbers What is this?" at bounding box center [341, 109] width 178 height 47
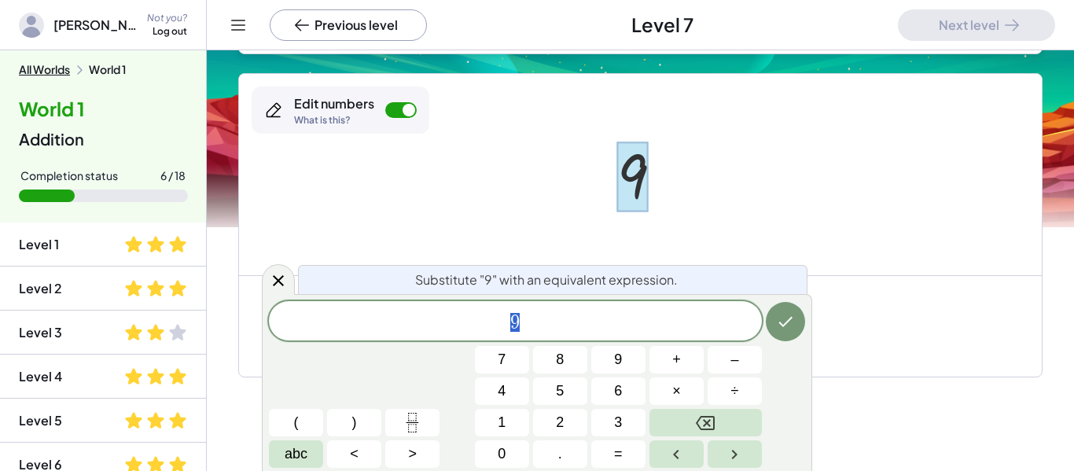
scroll to position [2, 0]
click at [673, 369] on span "+" at bounding box center [676, 359] width 9 height 21
click at [778, 322] on icon "Done" at bounding box center [785, 321] width 19 height 19
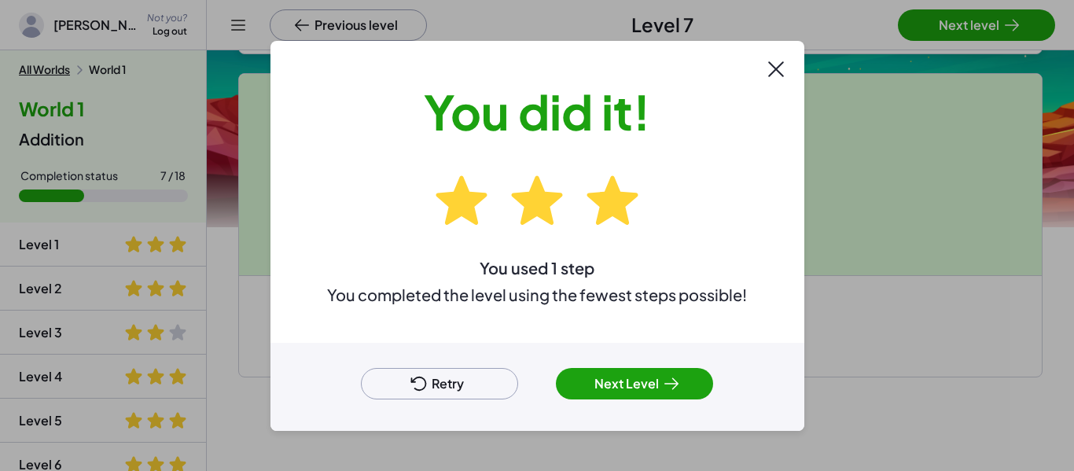
click at [619, 377] on button "Next Level" at bounding box center [634, 383] width 157 height 31
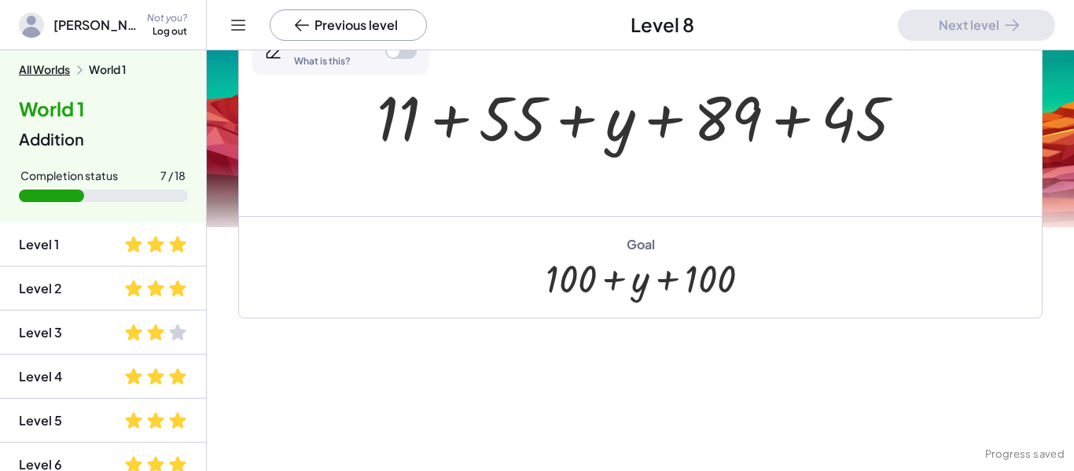
scroll to position [173, 0]
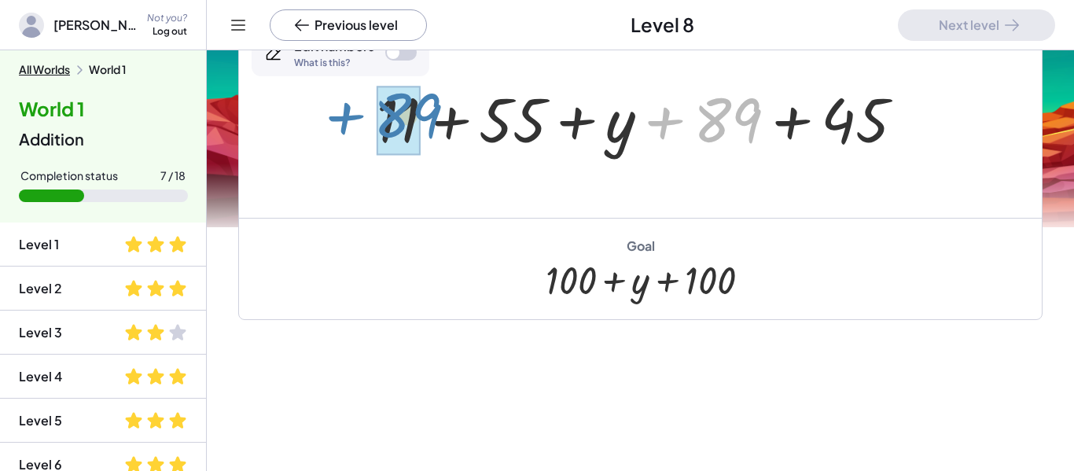
drag, startPoint x: 734, startPoint y: 121, endPoint x: 410, endPoint y: 114, distance: 324.0
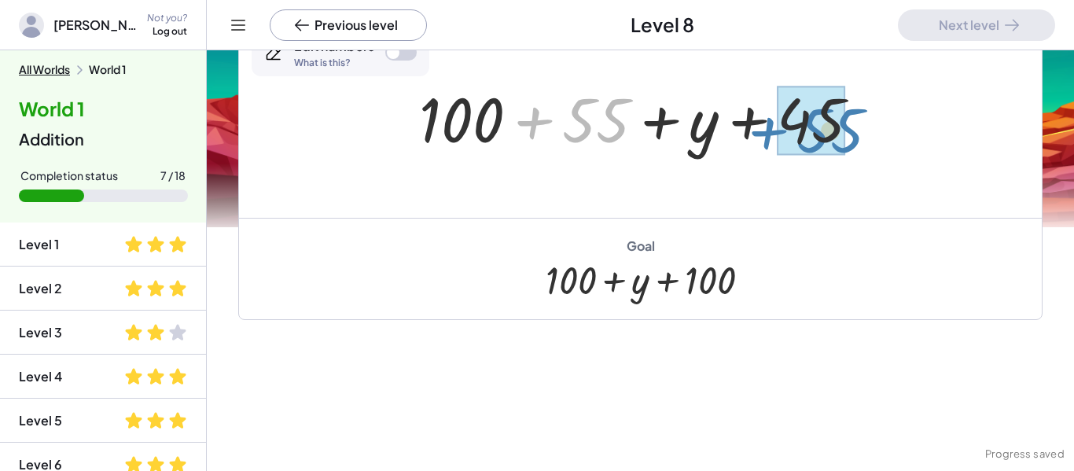
drag, startPoint x: 614, startPoint y: 119, endPoint x: 844, endPoint y: 127, distance: 230.5
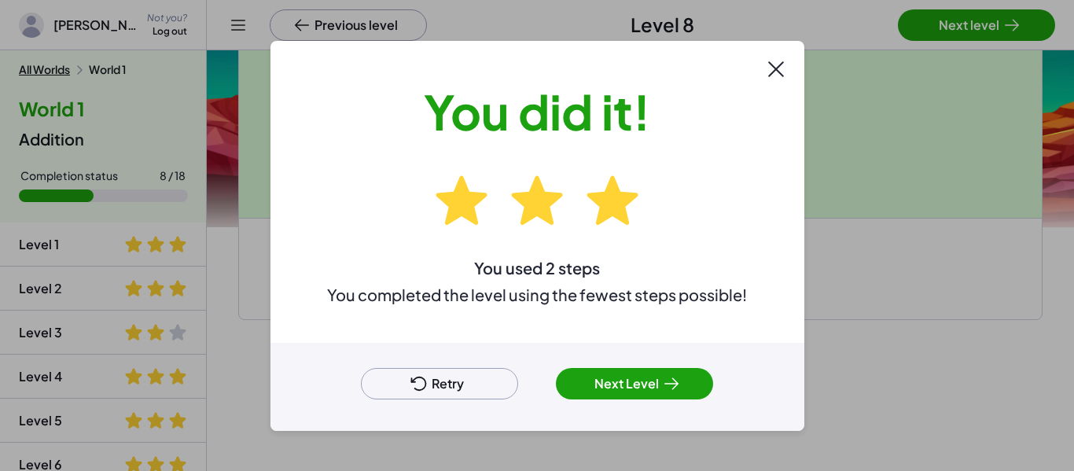
click at [617, 389] on button "Next Level" at bounding box center [634, 383] width 157 height 31
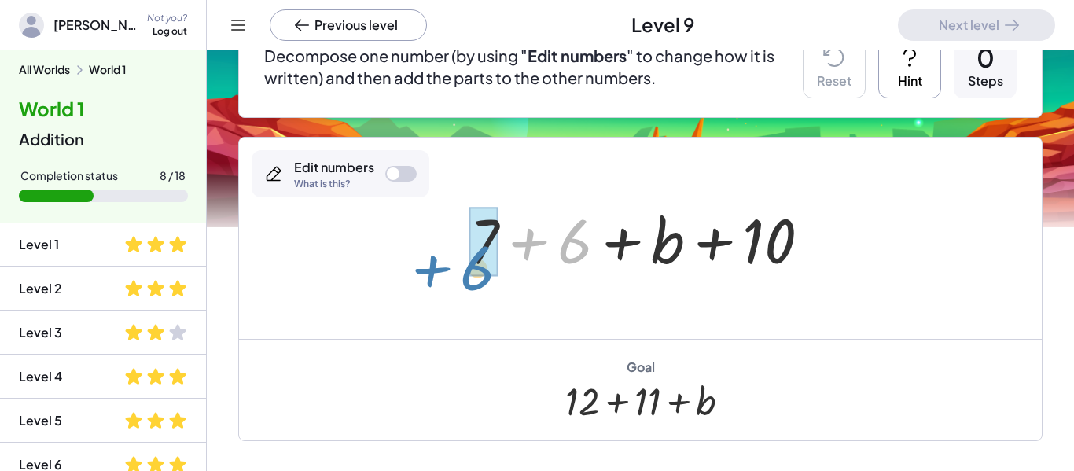
drag, startPoint x: 573, startPoint y: 233, endPoint x: 478, endPoint y: 259, distance: 98.4
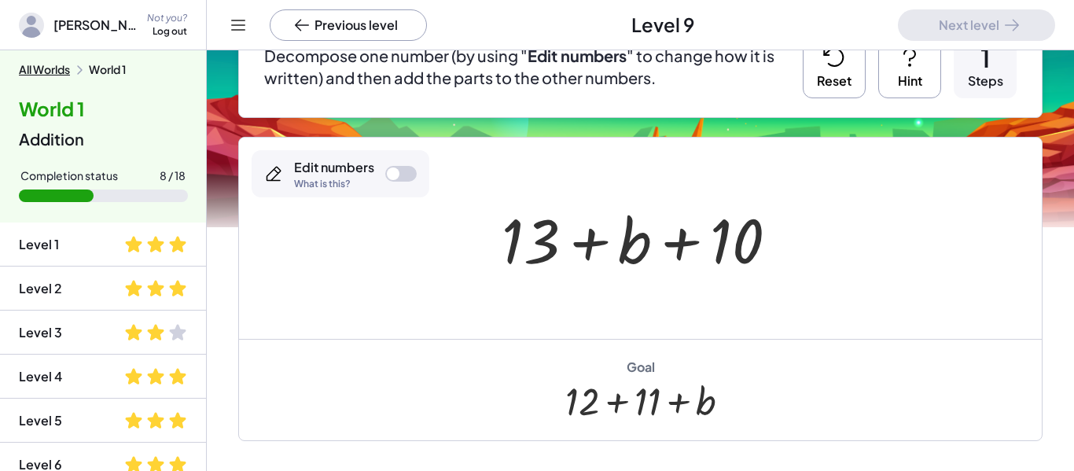
click at [550, 230] on div at bounding box center [646, 238] width 304 height 81
click at [396, 175] on div at bounding box center [393, 173] width 13 height 13
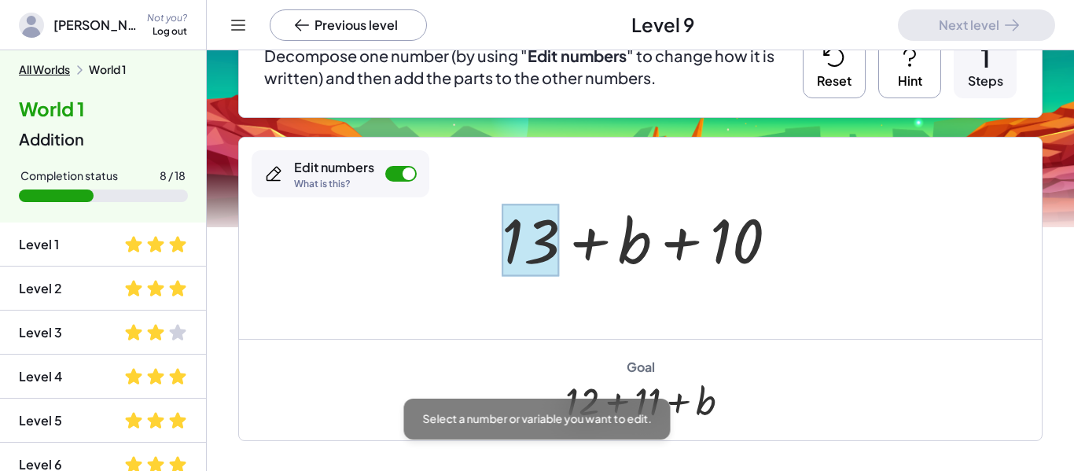
click at [527, 220] on div at bounding box center [530, 240] width 57 height 73
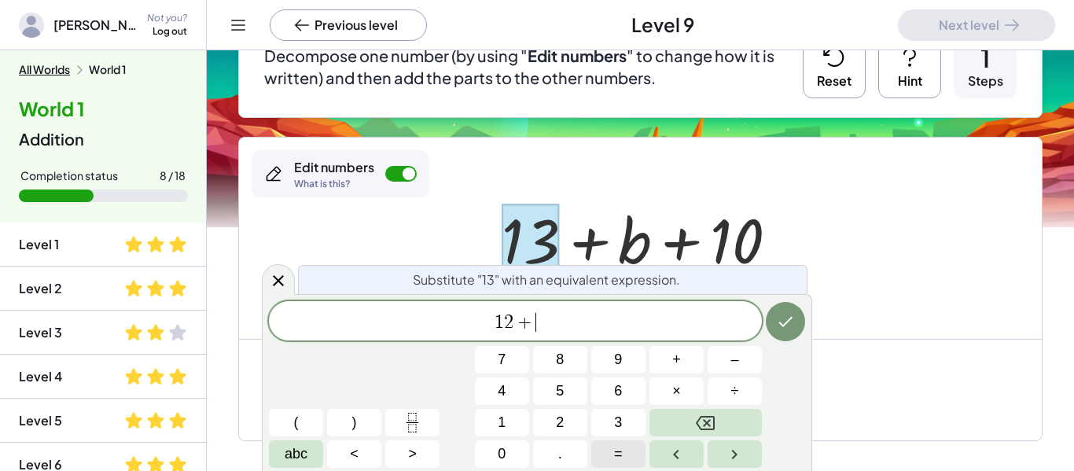
scroll to position [6, 0]
click at [786, 327] on icon "Done" at bounding box center [785, 321] width 19 height 19
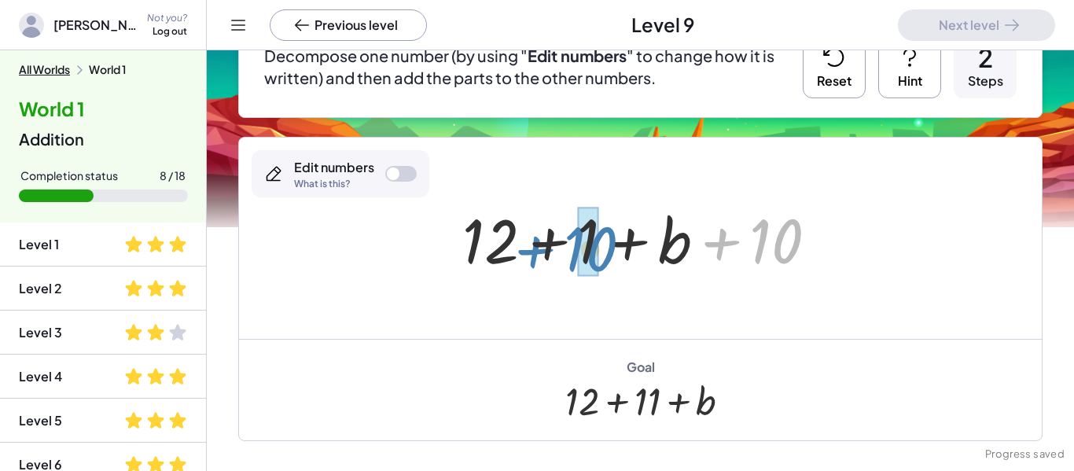
drag, startPoint x: 794, startPoint y: 248, endPoint x: 606, endPoint y: 255, distance: 188.0
click at [606, 255] on div at bounding box center [646, 238] width 384 height 81
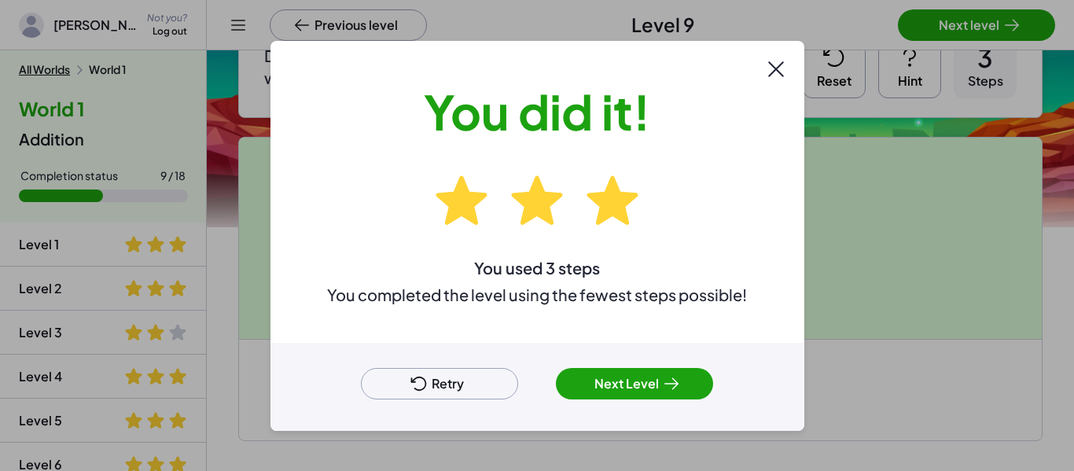
click at [656, 393] on button "Next Level" at bounding box center [634, 383] width 157 height 31
